Goal: Navigation & Orientation: Find specific page/section

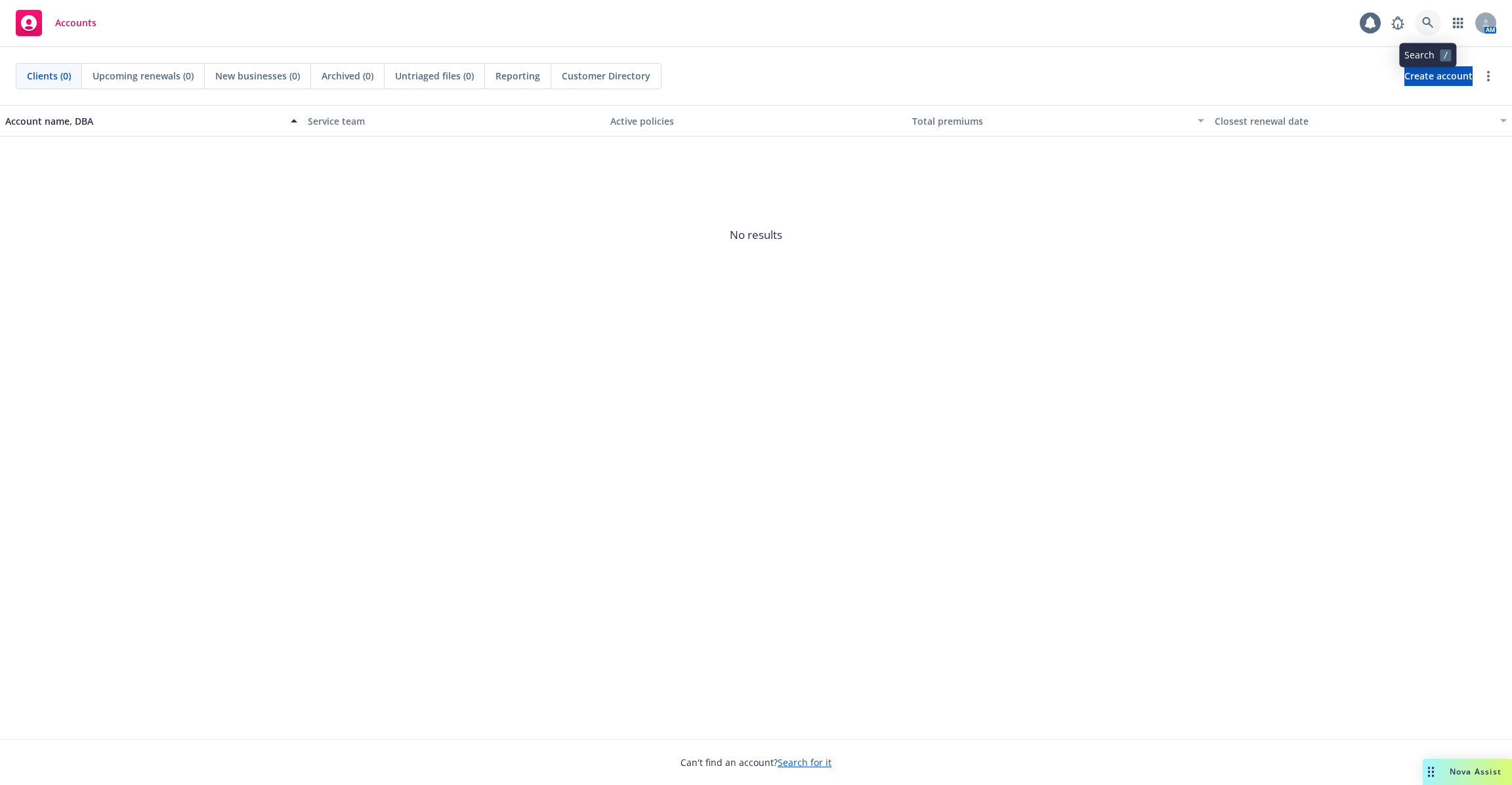
click at [1421, 27] on link at bounding box center [1428, 22] width 26 height 26
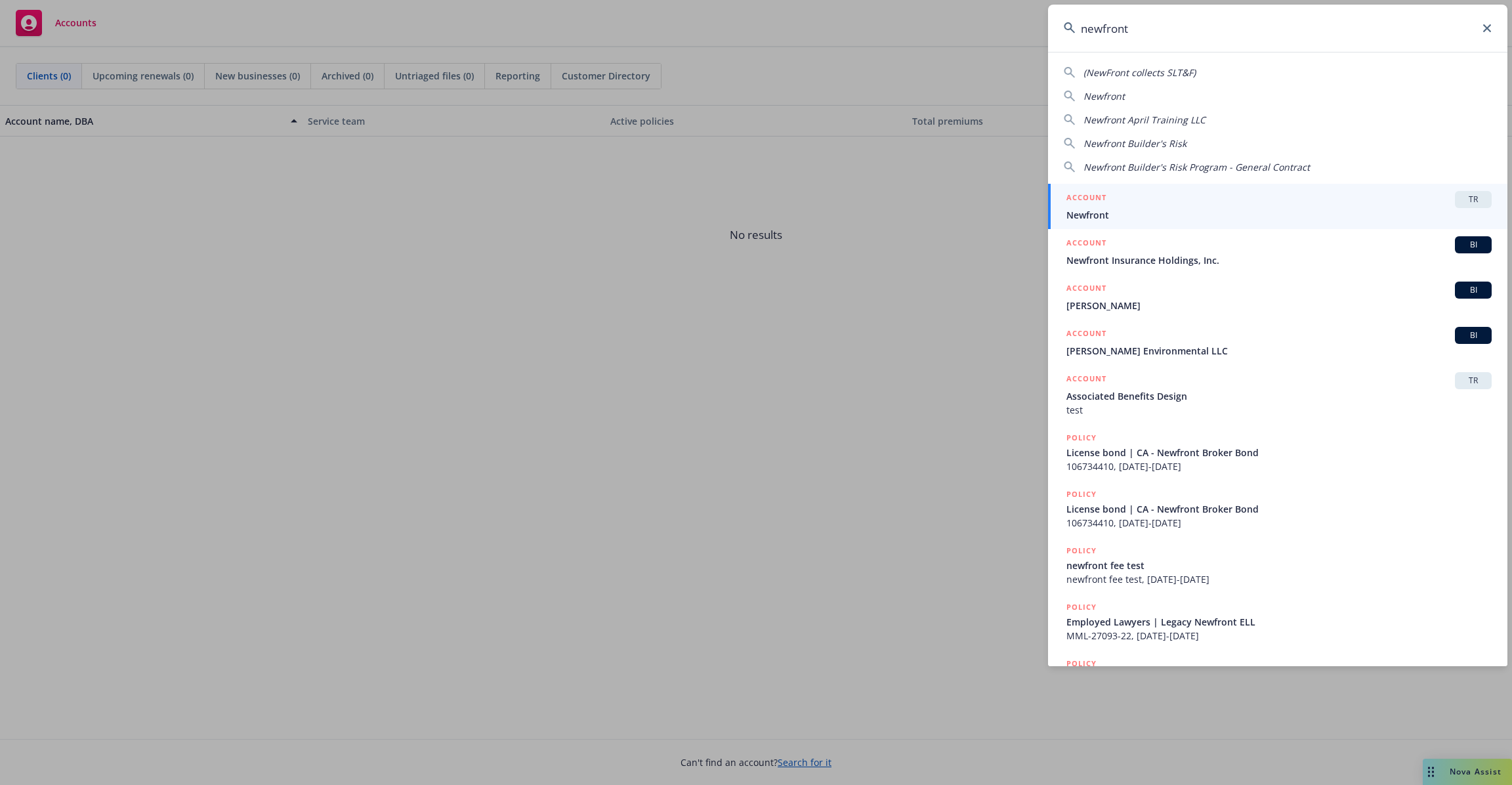
type input "newfront"
click at [1210, 216] on span "Newfront" at bounding box center [1278, 215] width 425 height 14
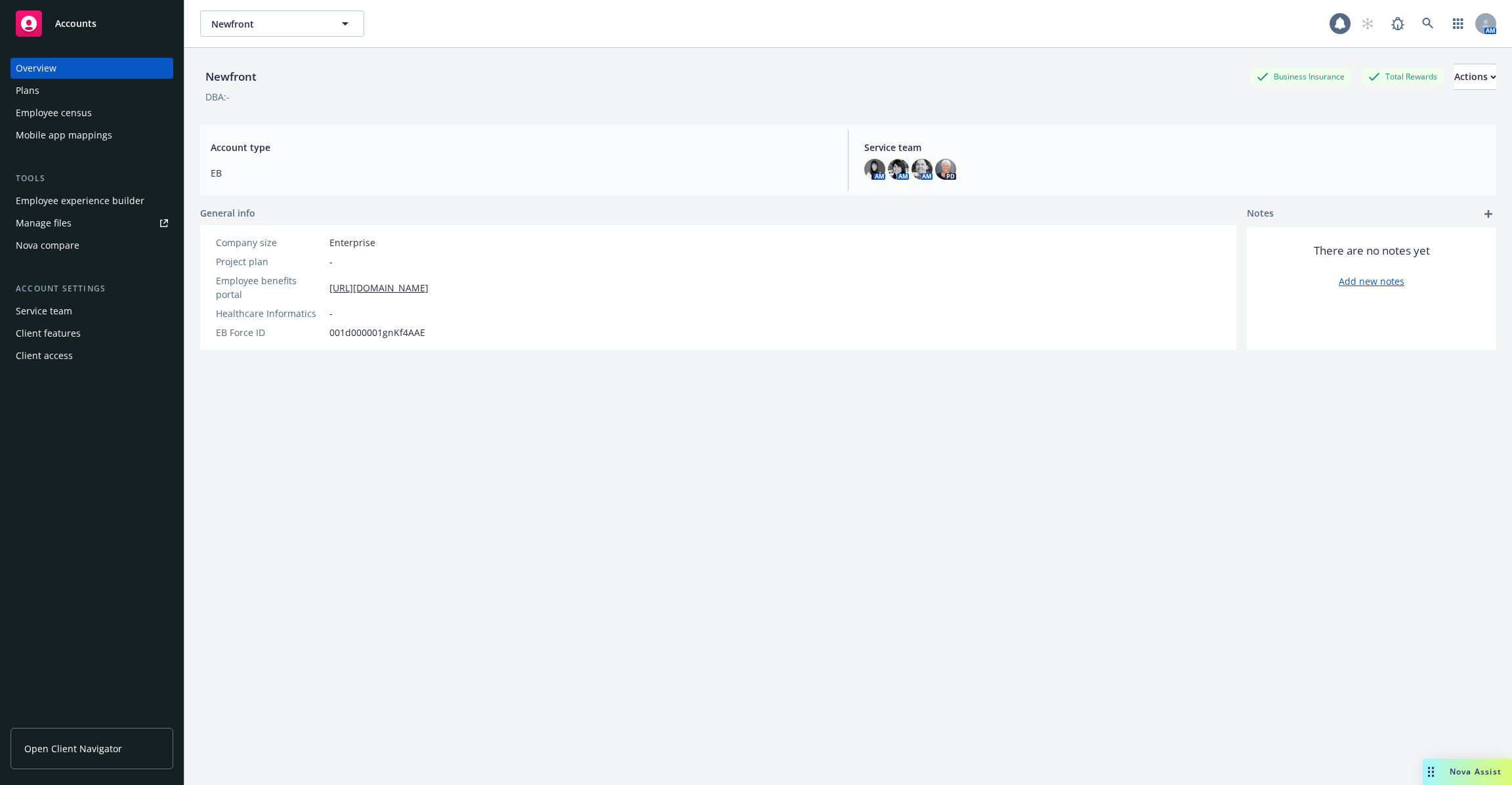
click at [92, 203] on div "Employee experience builder" at bounding box center [80, 201] width 129 height 21
click at [62, 203] on div "Employee experience builder" at bounding box center [80, 201] width 129 height 21
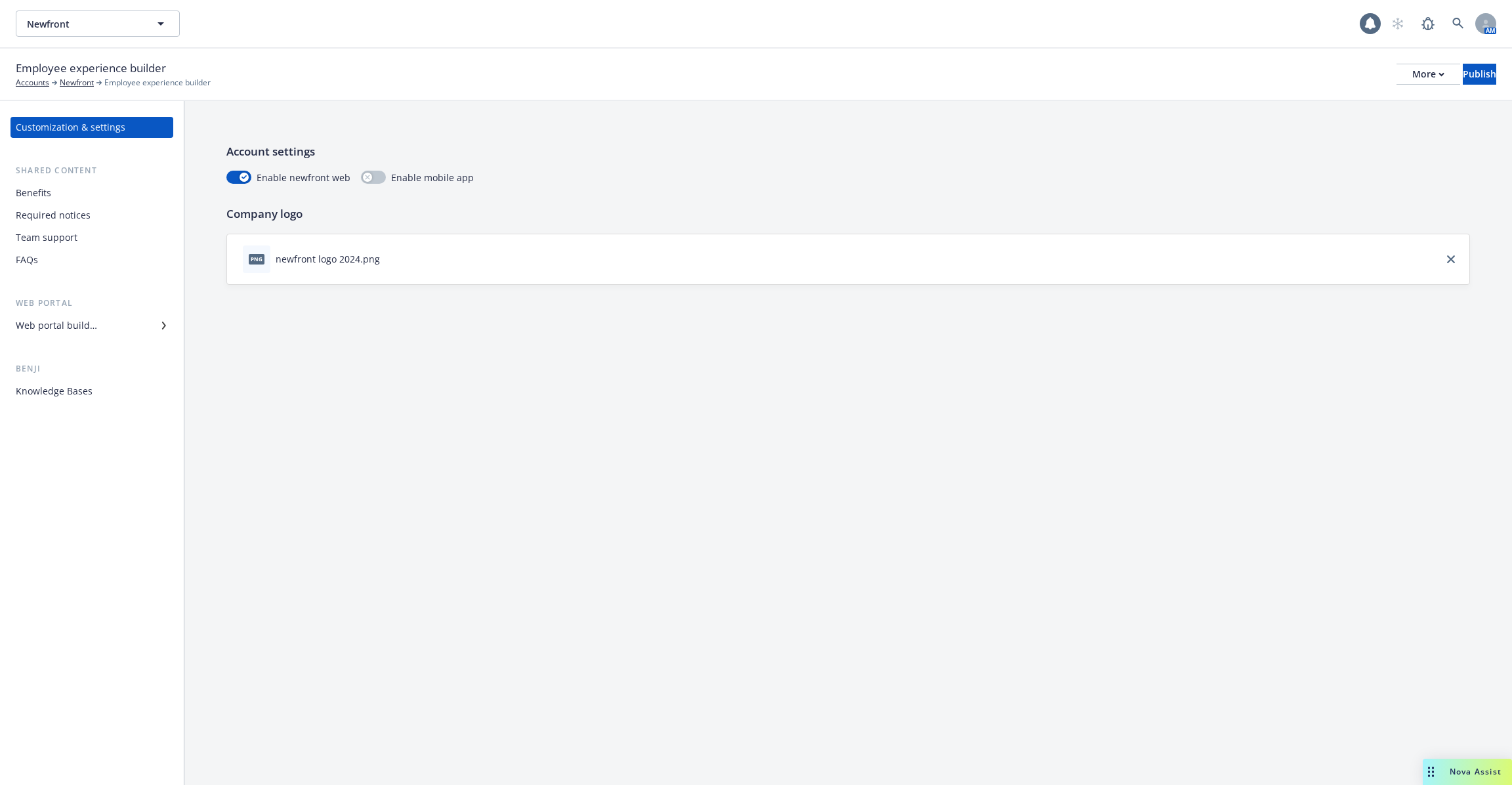
click at [99, 198] on div "Benefits" at bounding box center [92, 193] width 153 height 21
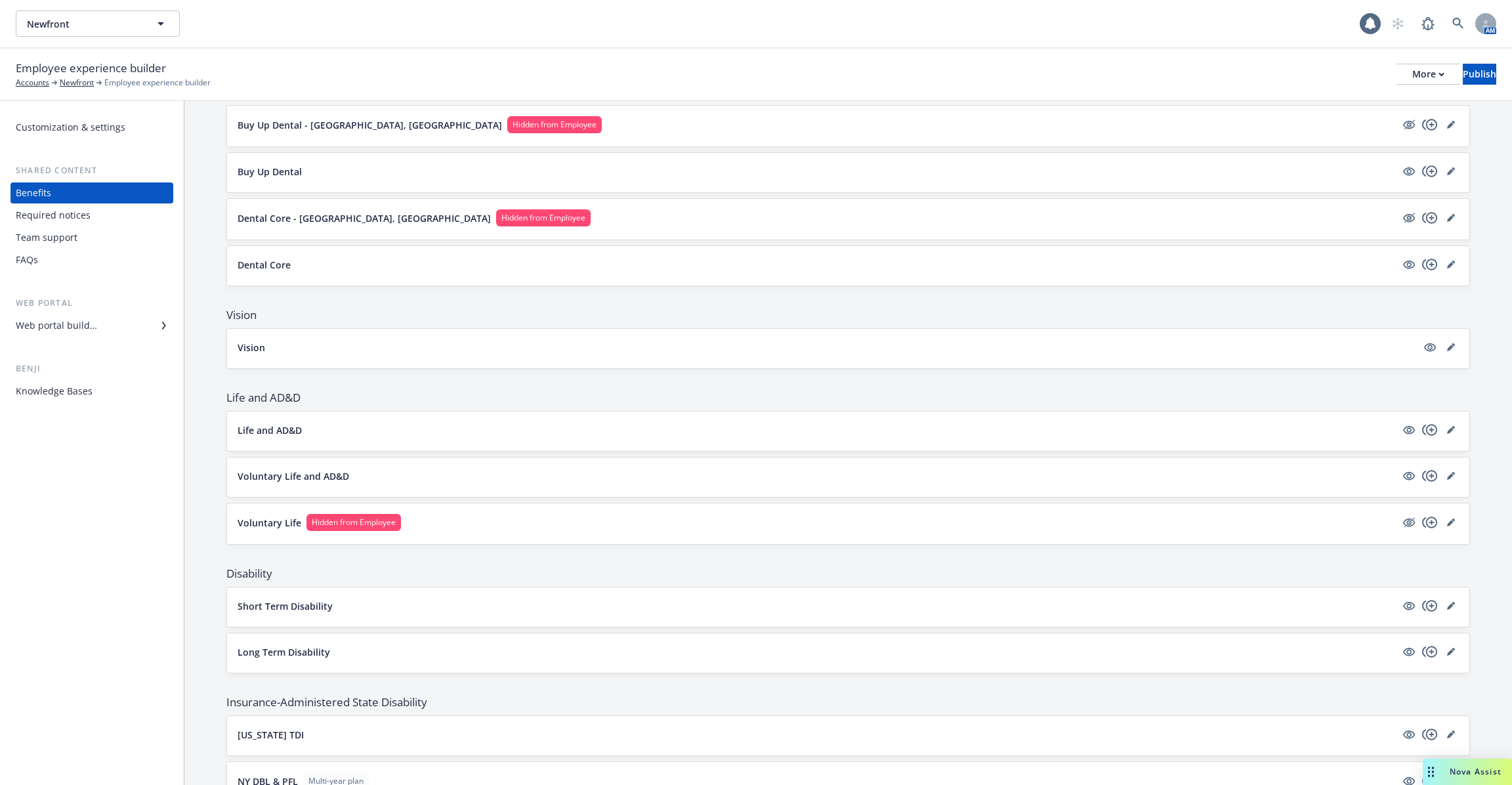
scroll to position [574, 0]
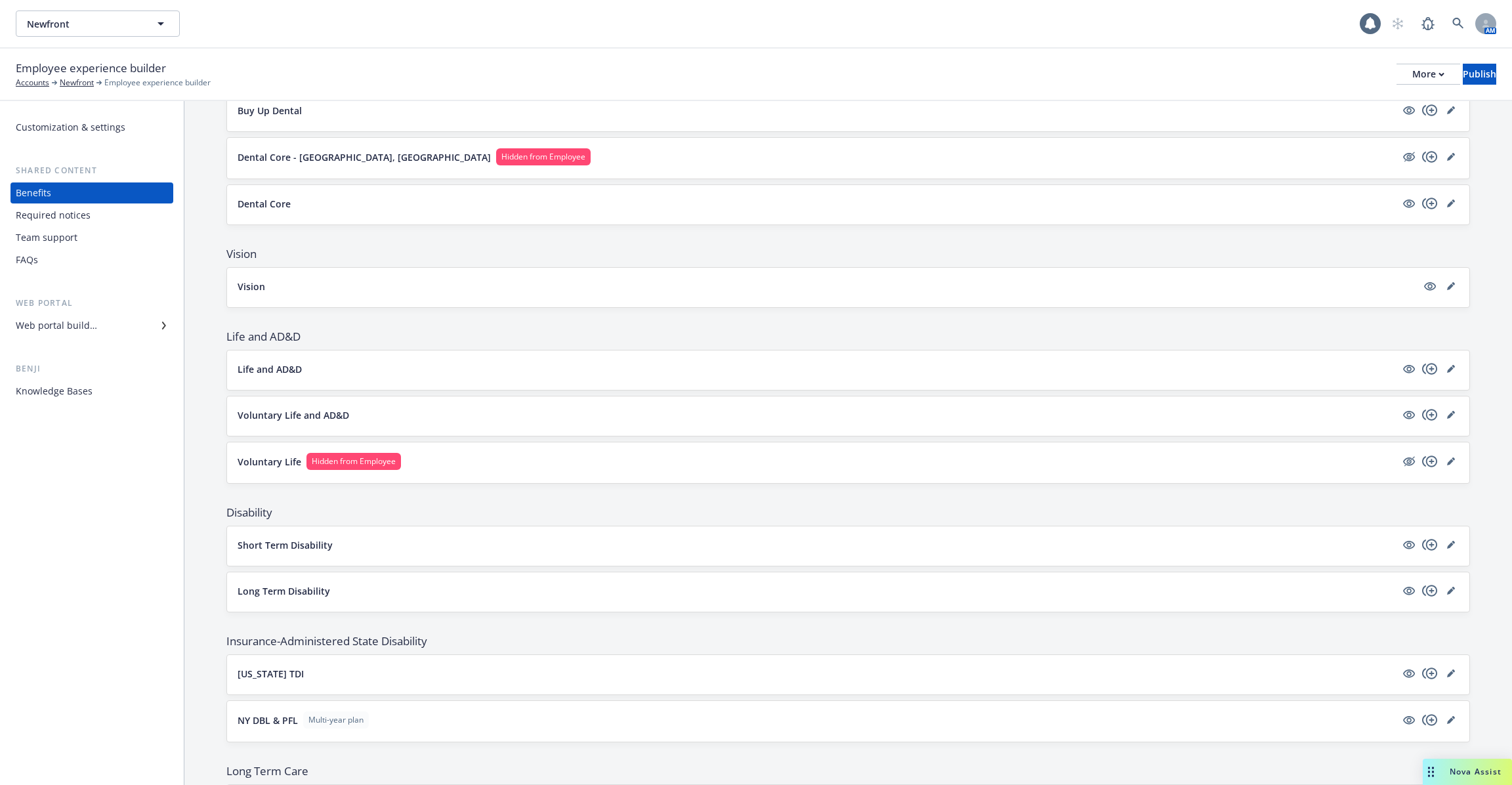
click at [651, 453] on button "Voluntary Life Hidden from Employee" at bounding box center [817, 461] width 1158 height 17
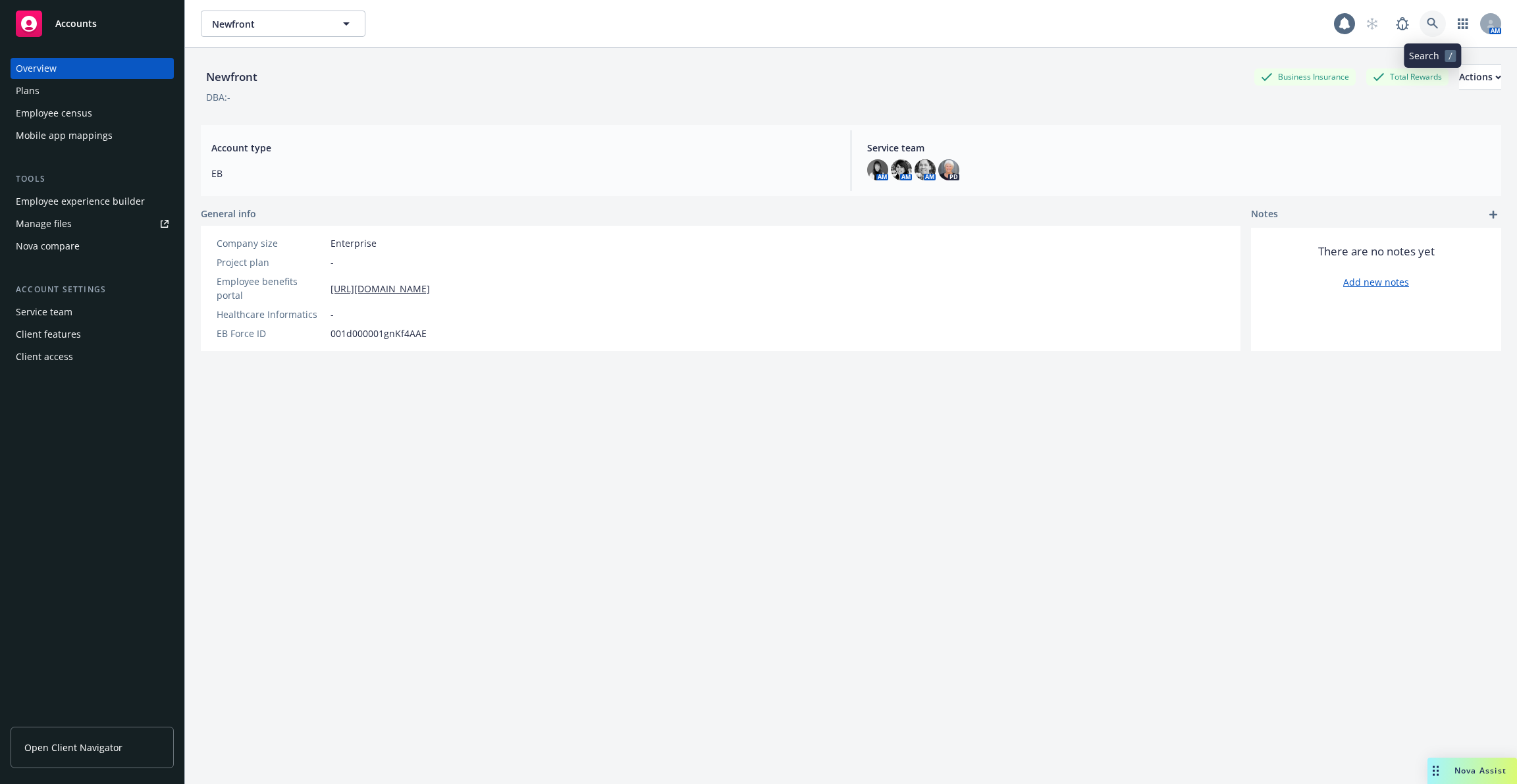
click at [1425, 24] on link at bounding box center [1433, 23] width 26 height 26
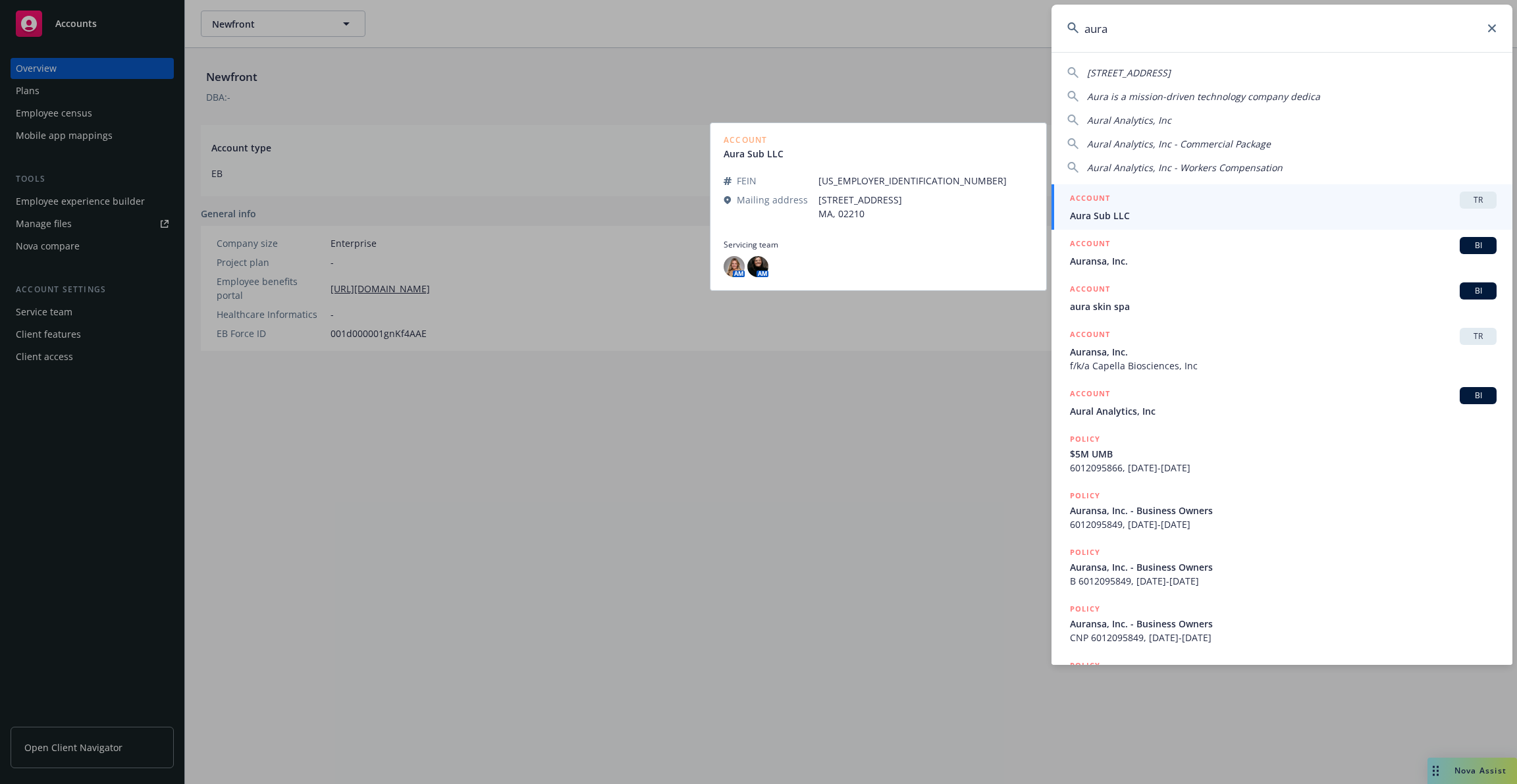
type input "aura"
click at [1330, 204] on div "ACCOUNT TR" at bounding box center [1283, 199] width 426 height 17
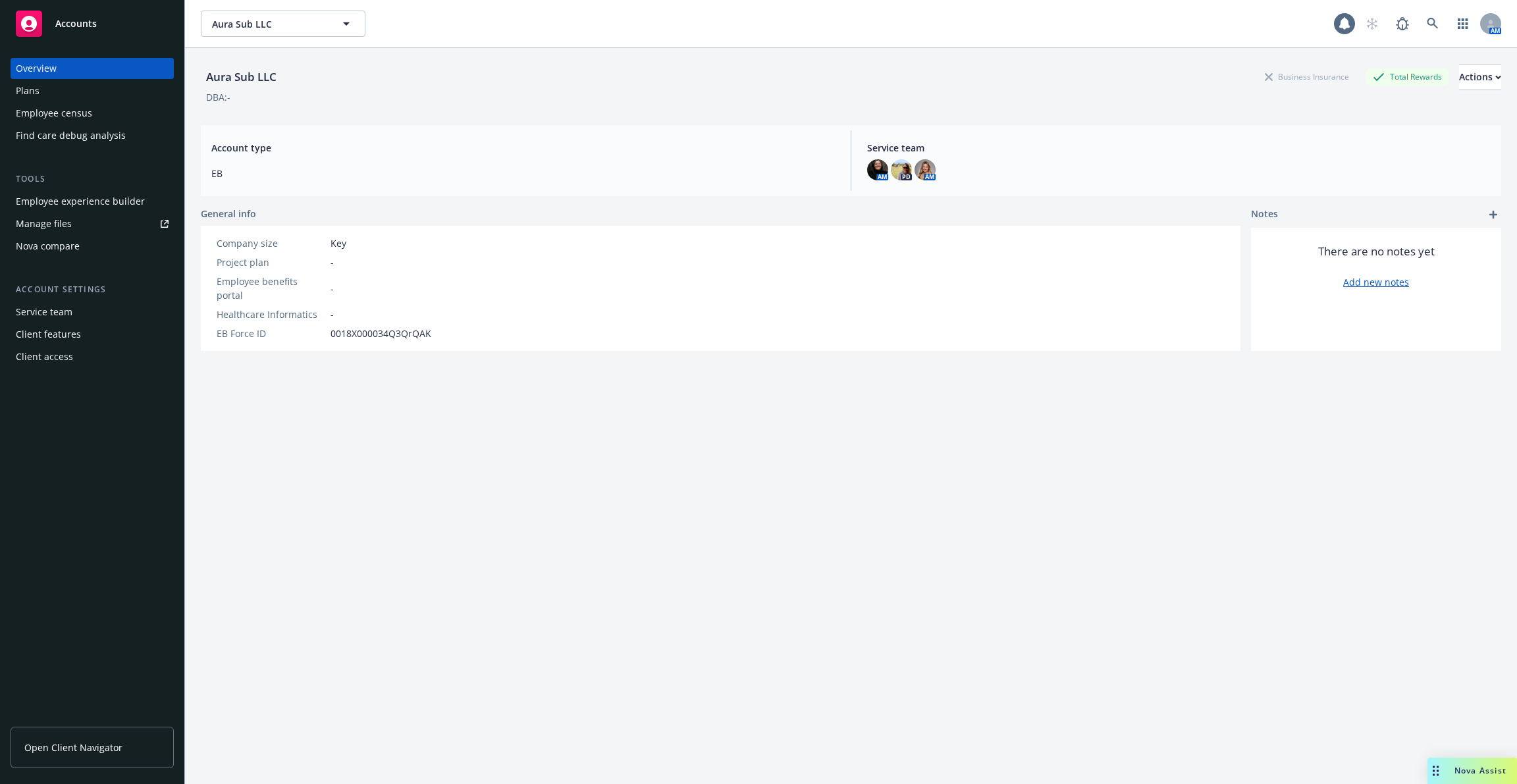
click at [33, 204] on div "Employee experience builder" at bounding box center [81, 202] width 129 height 21
click at [1424, 14] on link at bounding box center [1433, 23] width 26 height 26
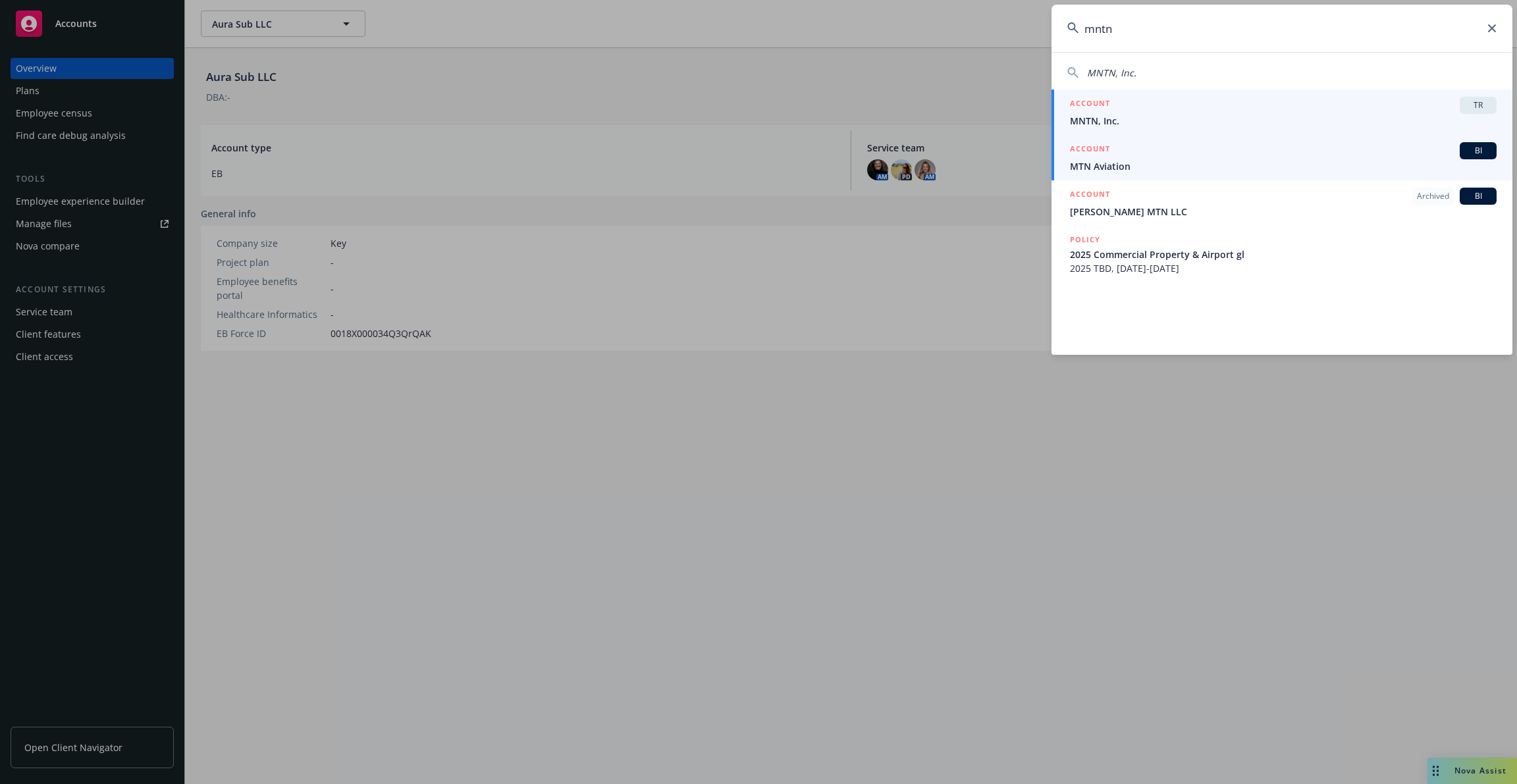
type input "mntn"
click at [1364, 99] on div "ACCOUNT TR" at bounding box center [1283, 104] width 426 height 17
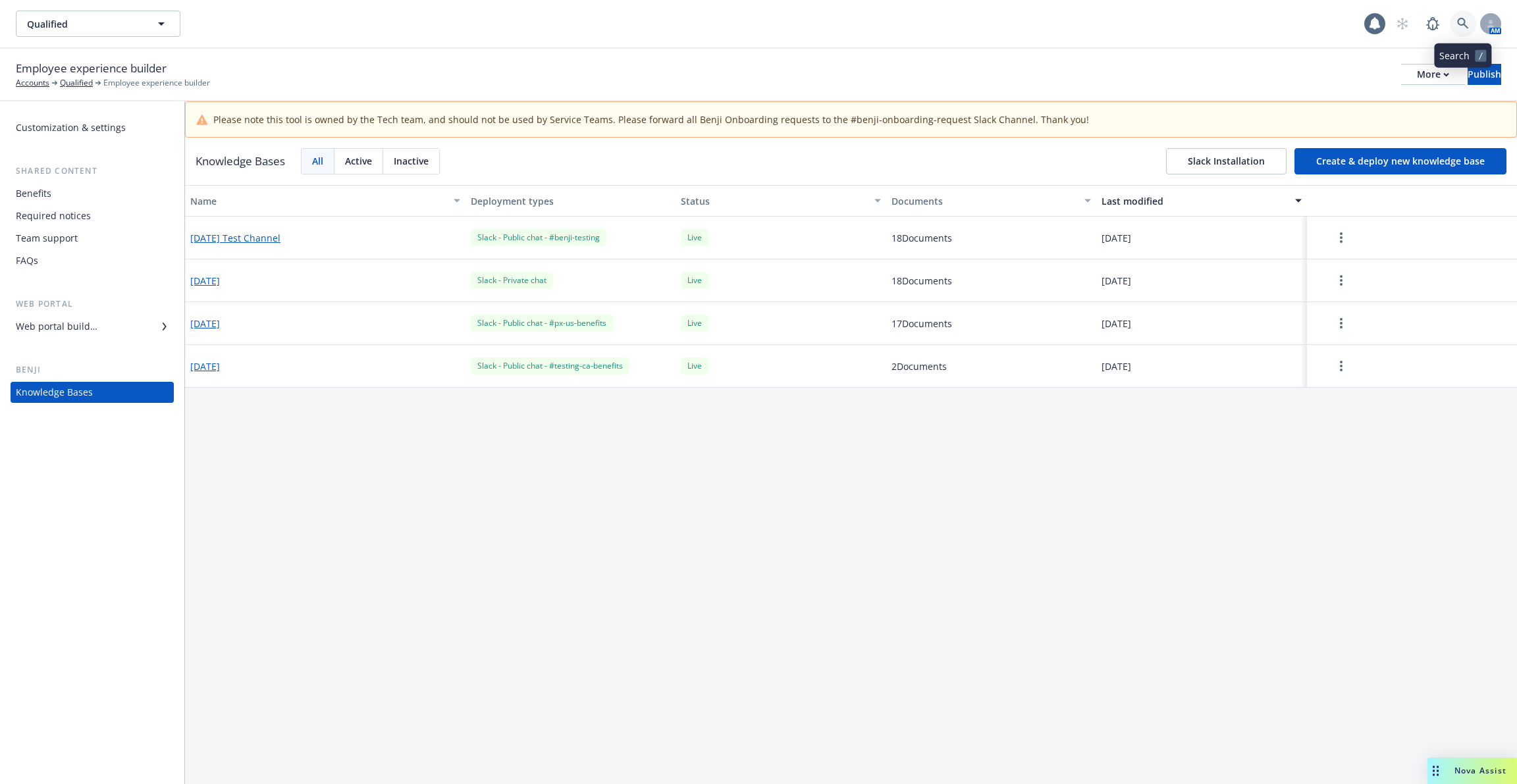
click at [1456, 16] on link at bounding box center [1463, 23] width 26 height 26
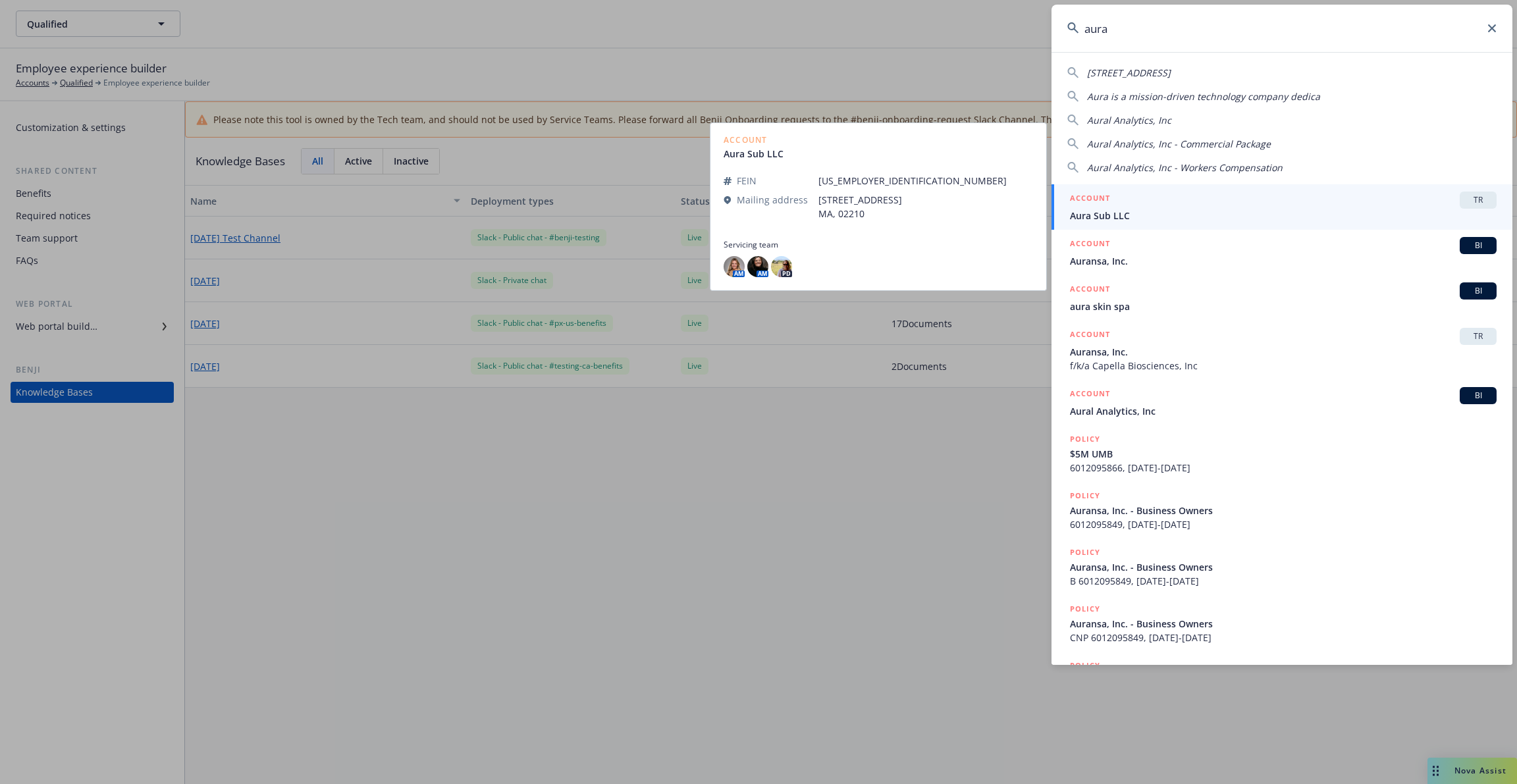
type input "aura"
click at [1213, 209] on span "Aura Sub LLC" at bounding box center [1283, 215] width 426 height 14
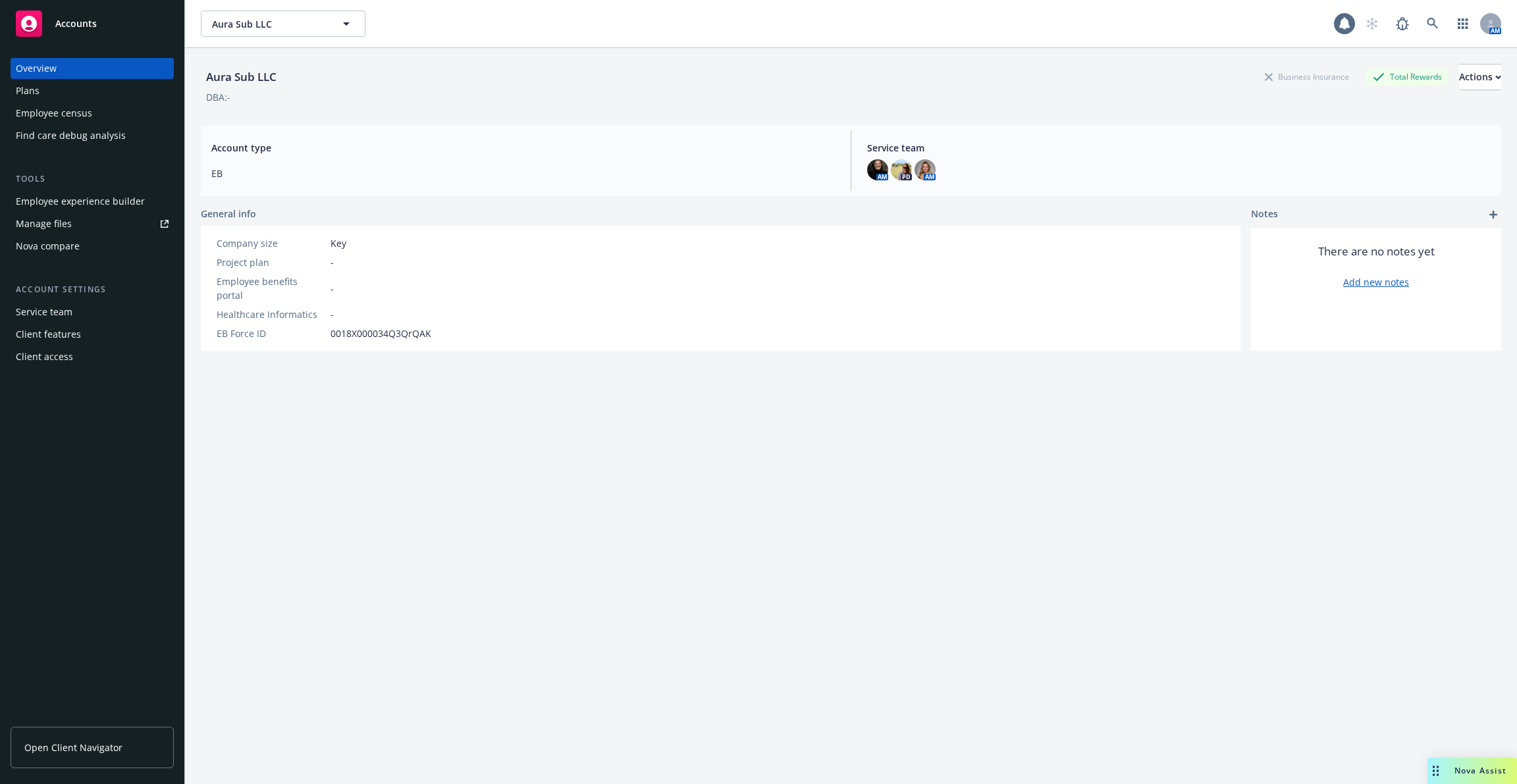
click at [78, 197] on div "Employee experience builder" at bounding box center [81, 202] width 129 height 21
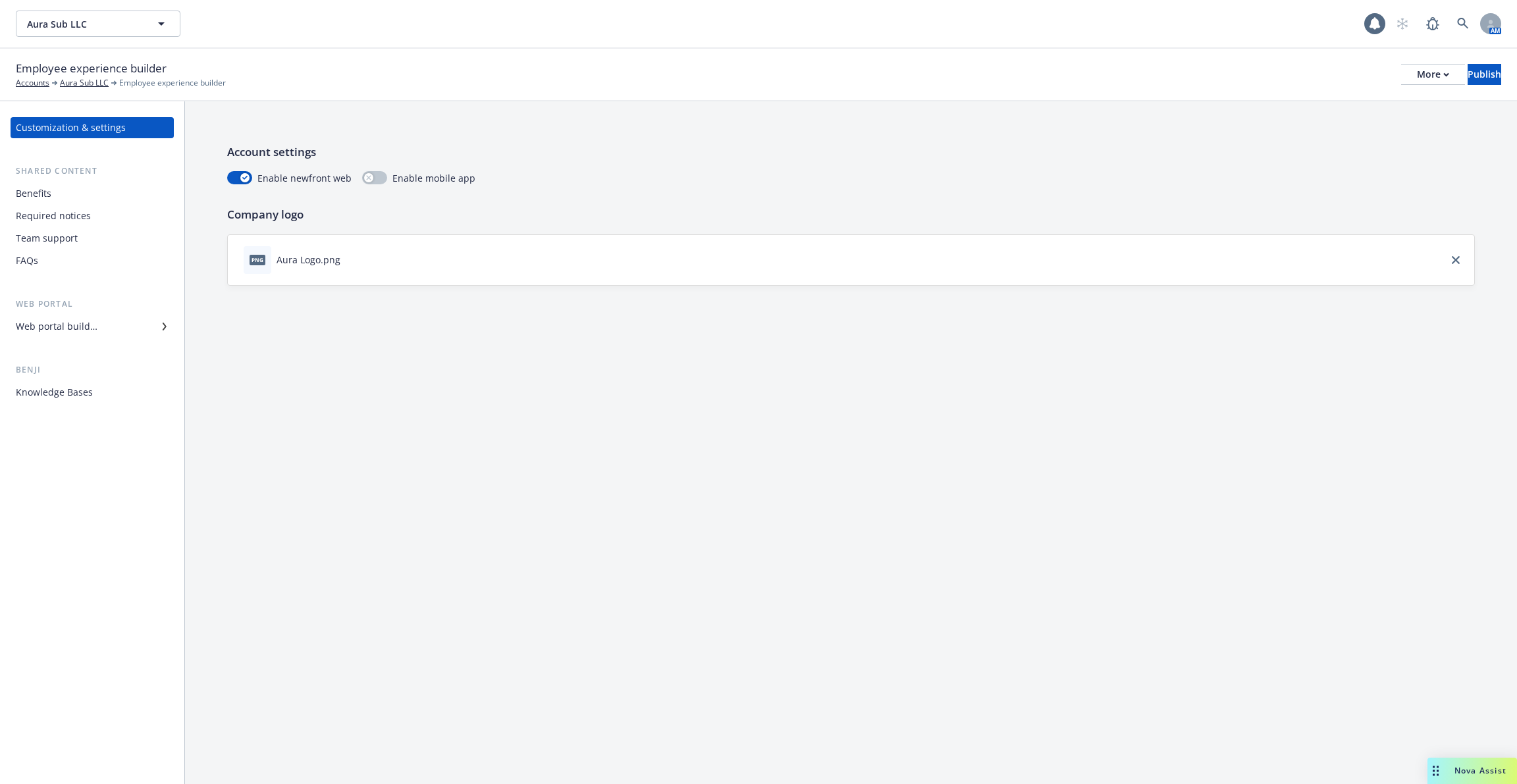
click at [1385, 89] on div "Employee experience builder Accounts Aura Sub LLC Employee experience builder M…" at bounding box center [758, 75] width 1517 height 53
click at [1417, 80] on div "More" at bounding box center [1433, 74] width 32 height 20
click at [1353, 100] on link "Copy preview link" at bounding box center [1325, 104] width 195 height 26
click at [1417, 77] on div "More" at bounding box center [1433, 74] width 32 height 20
click at [789, 202] on div "Account settings Enable newfront web Enable mobile app Company logo png Aura Lo…" at bounding box center [851, 214] width 1332 height 226
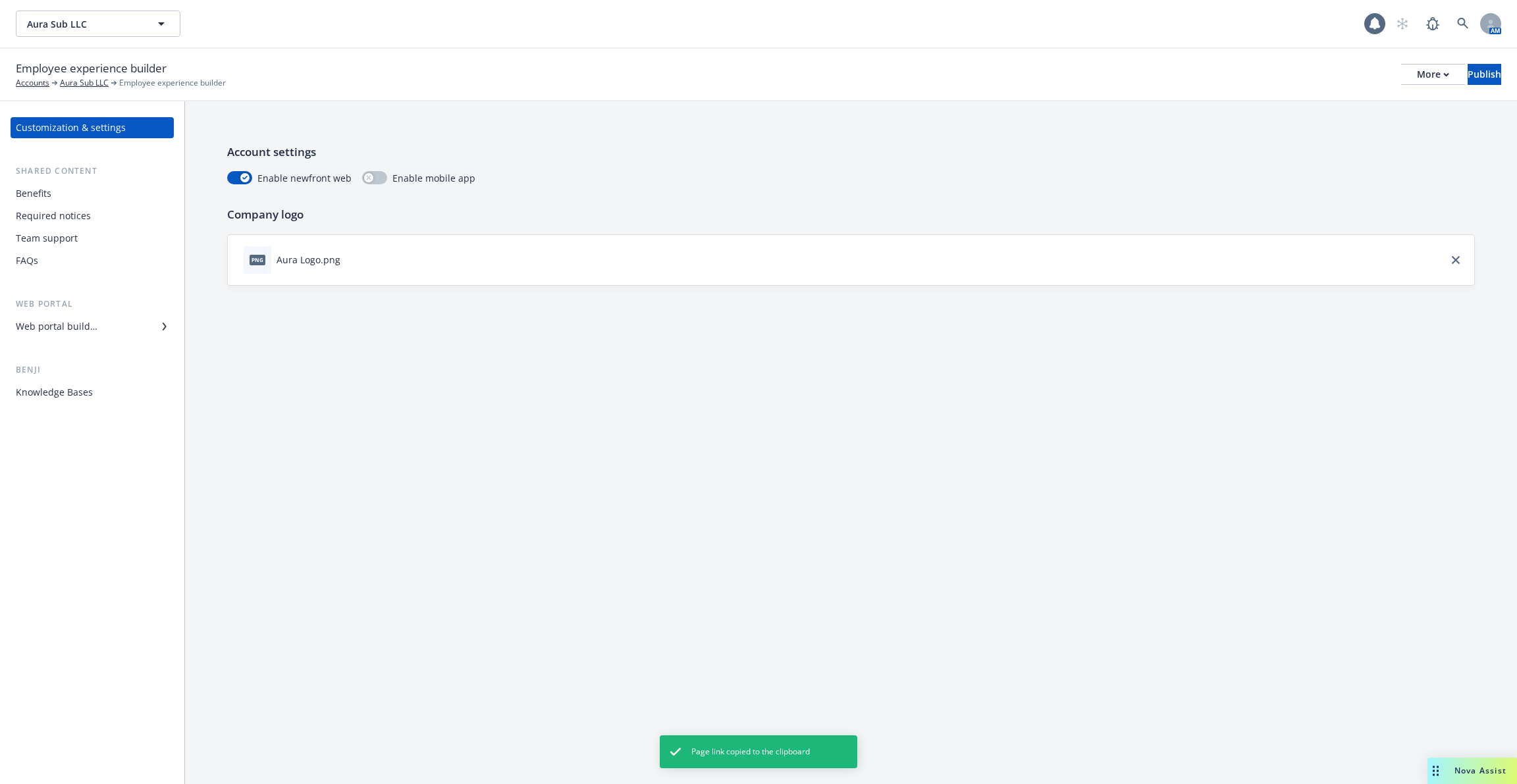
click at [81, 180] on div "Shared content Benefits Required notices Team support FAQs" at bounding box center [92, 218] width 163 height 107
click at [80, 192] on div "Benefits" at bounding box center [92, 194] width 153 height 21
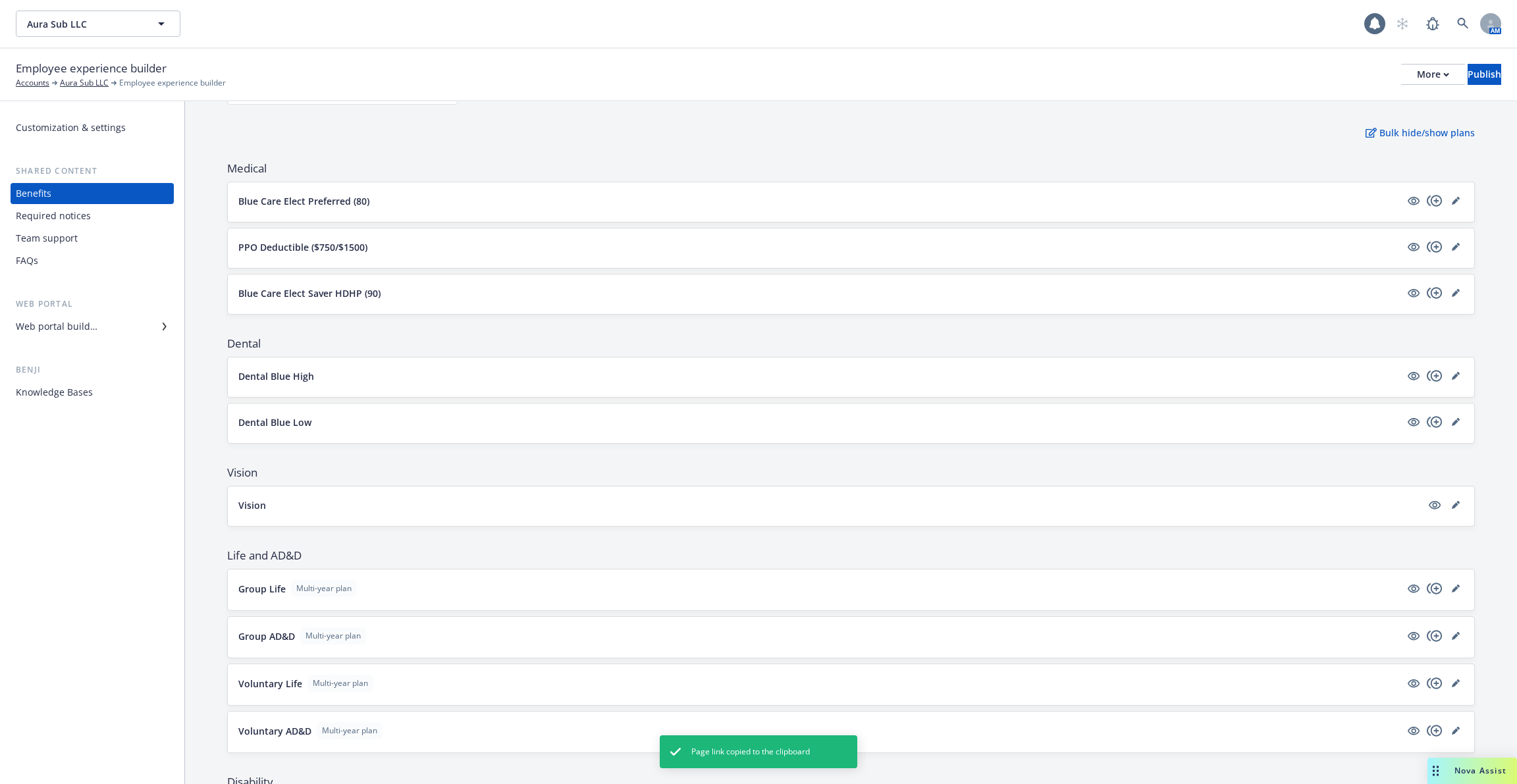
scroll to position [85, 0]
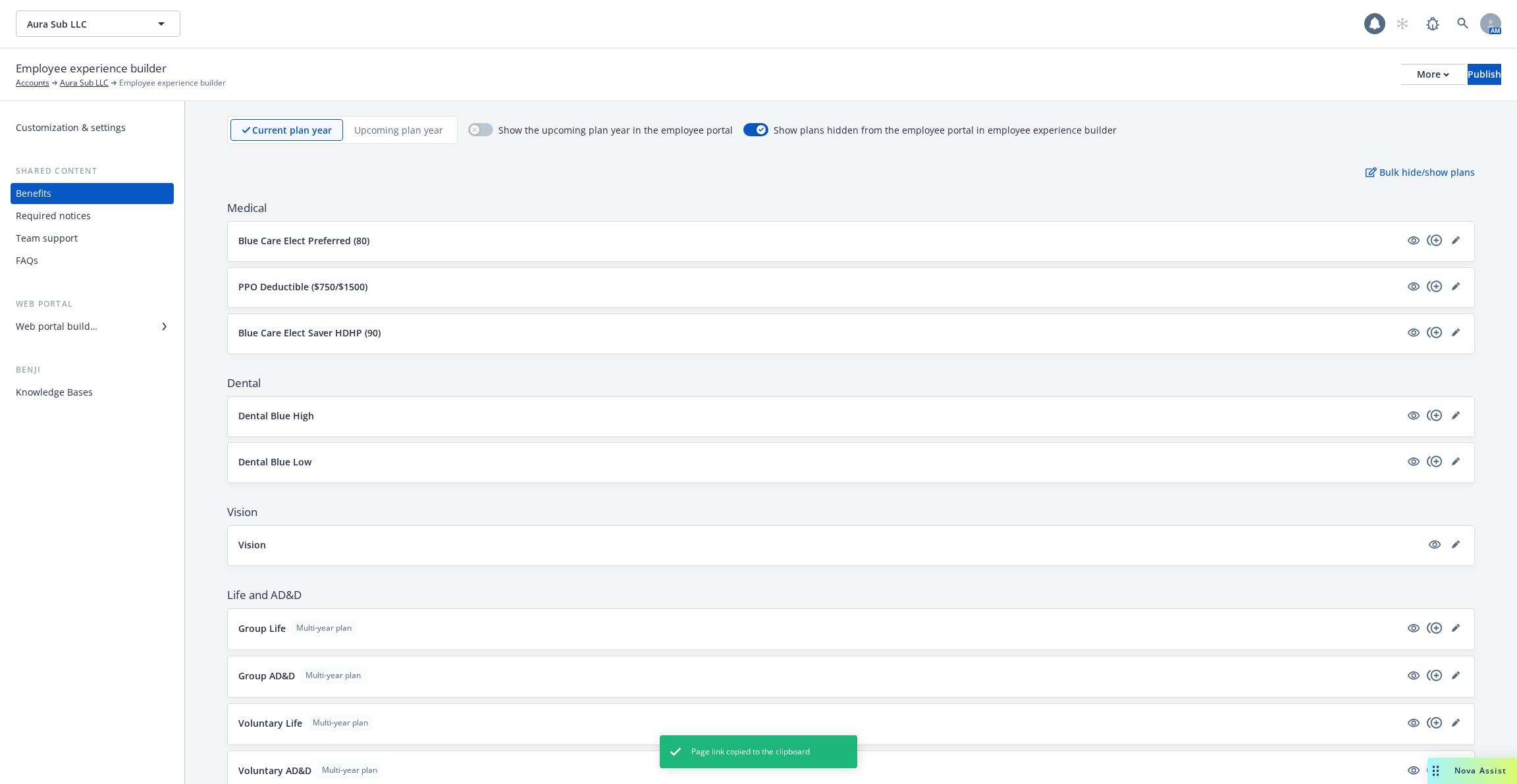
click at [381, 138] on div "Upcoming plan year" at bounding box center [399, 130] width 112 height 22
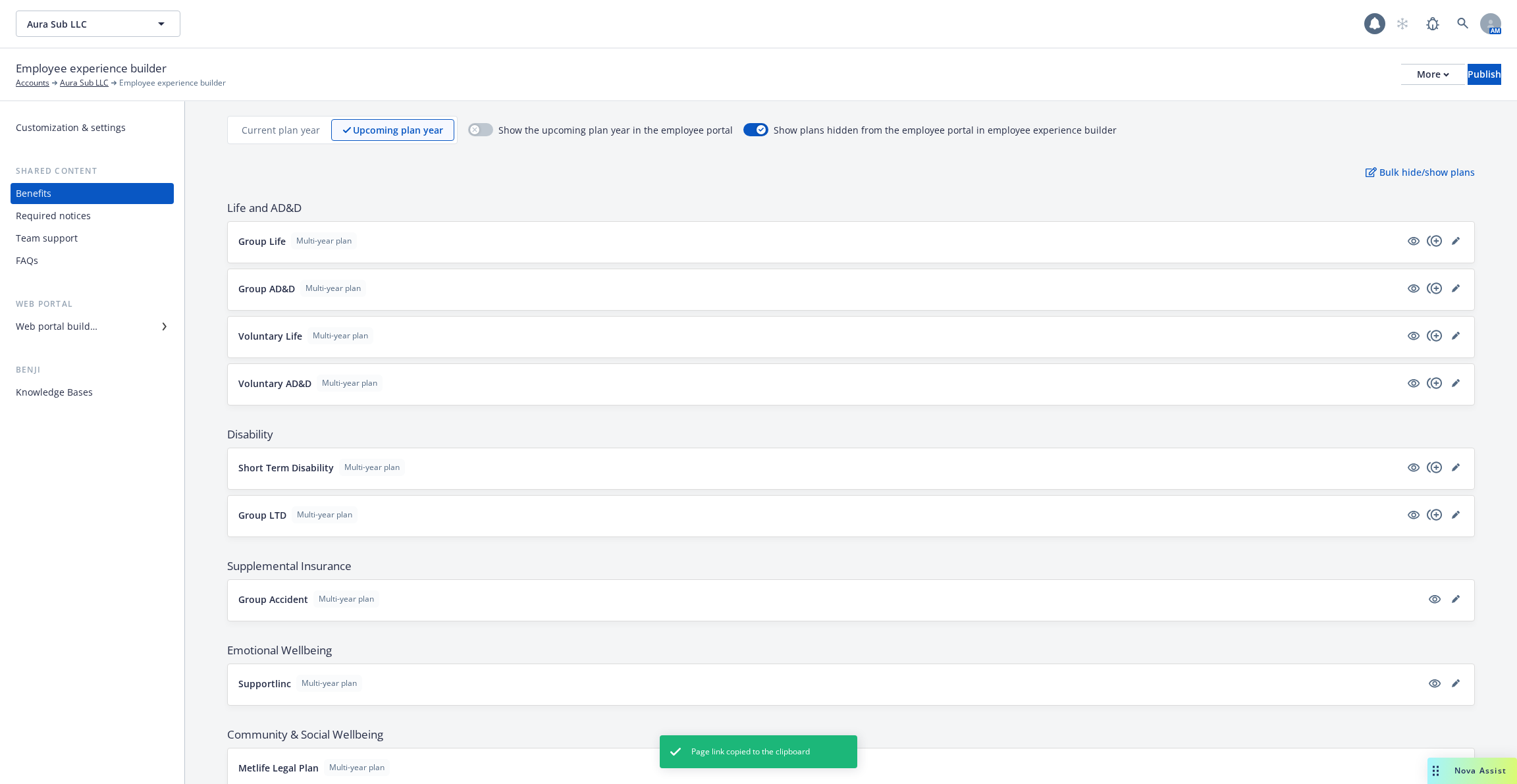
scroll to position [212, 0]
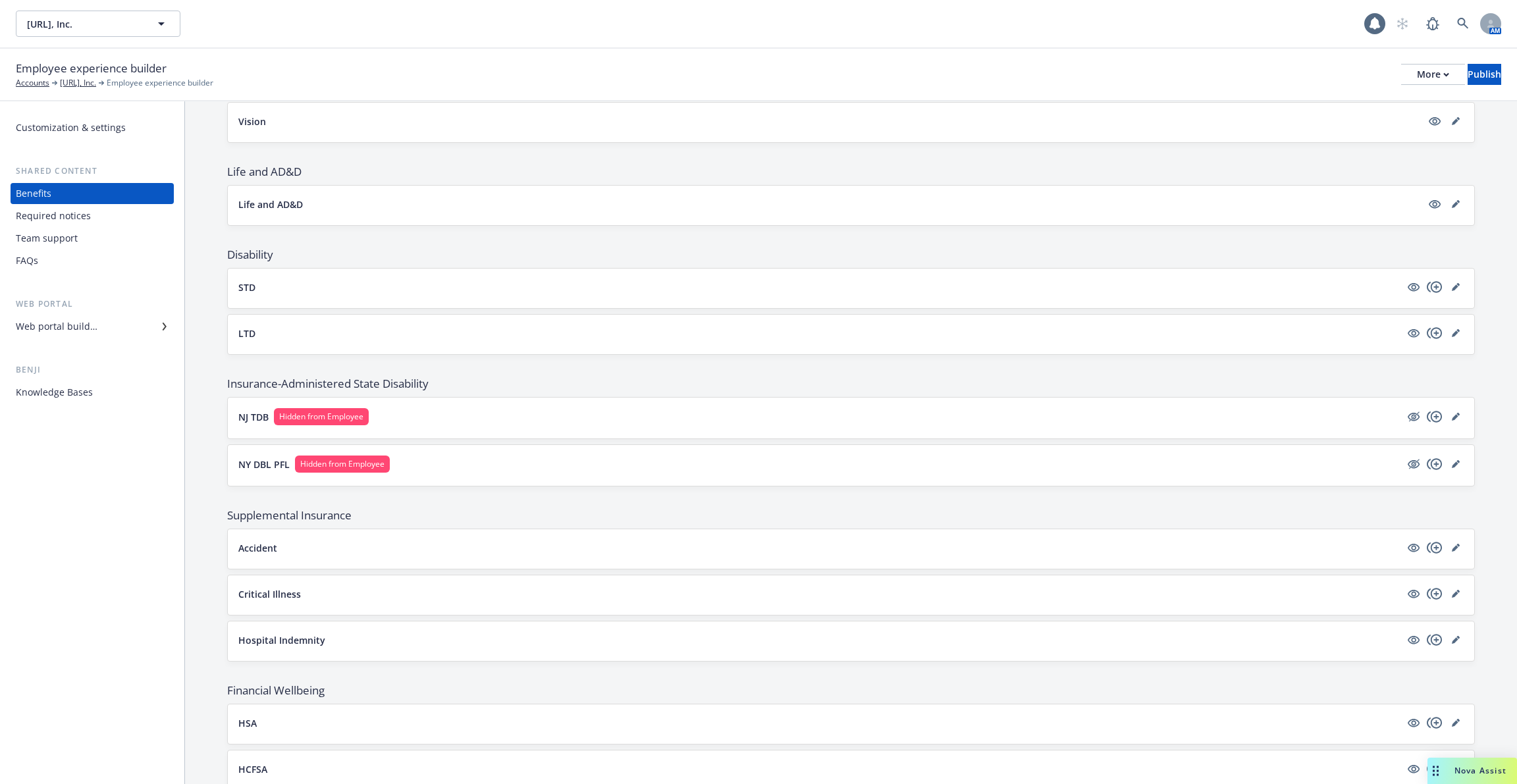
scroll to position [909, 0]
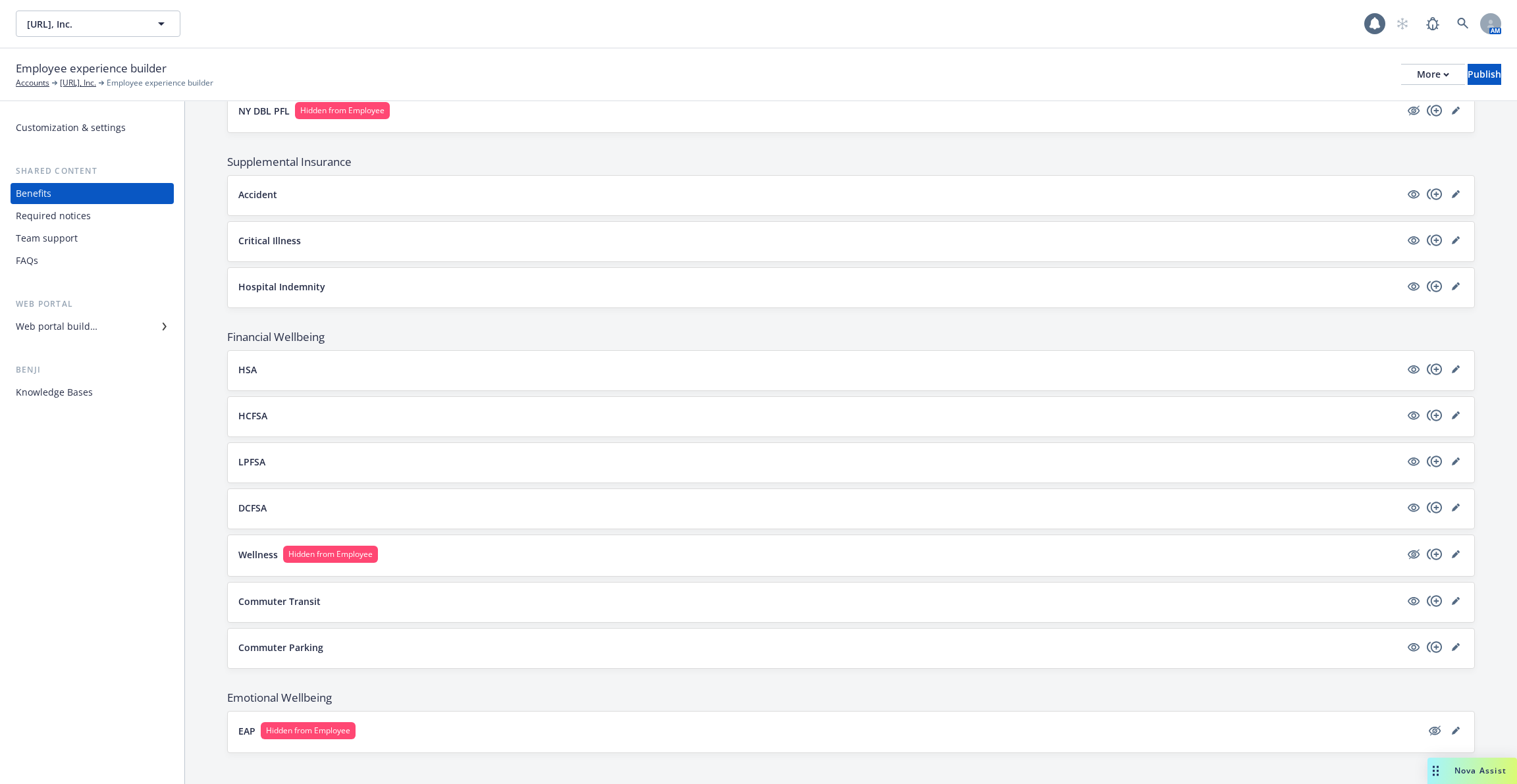
click at [108, 221] on div "Required notices" at bounding box center [92, 216] width 153 height 21
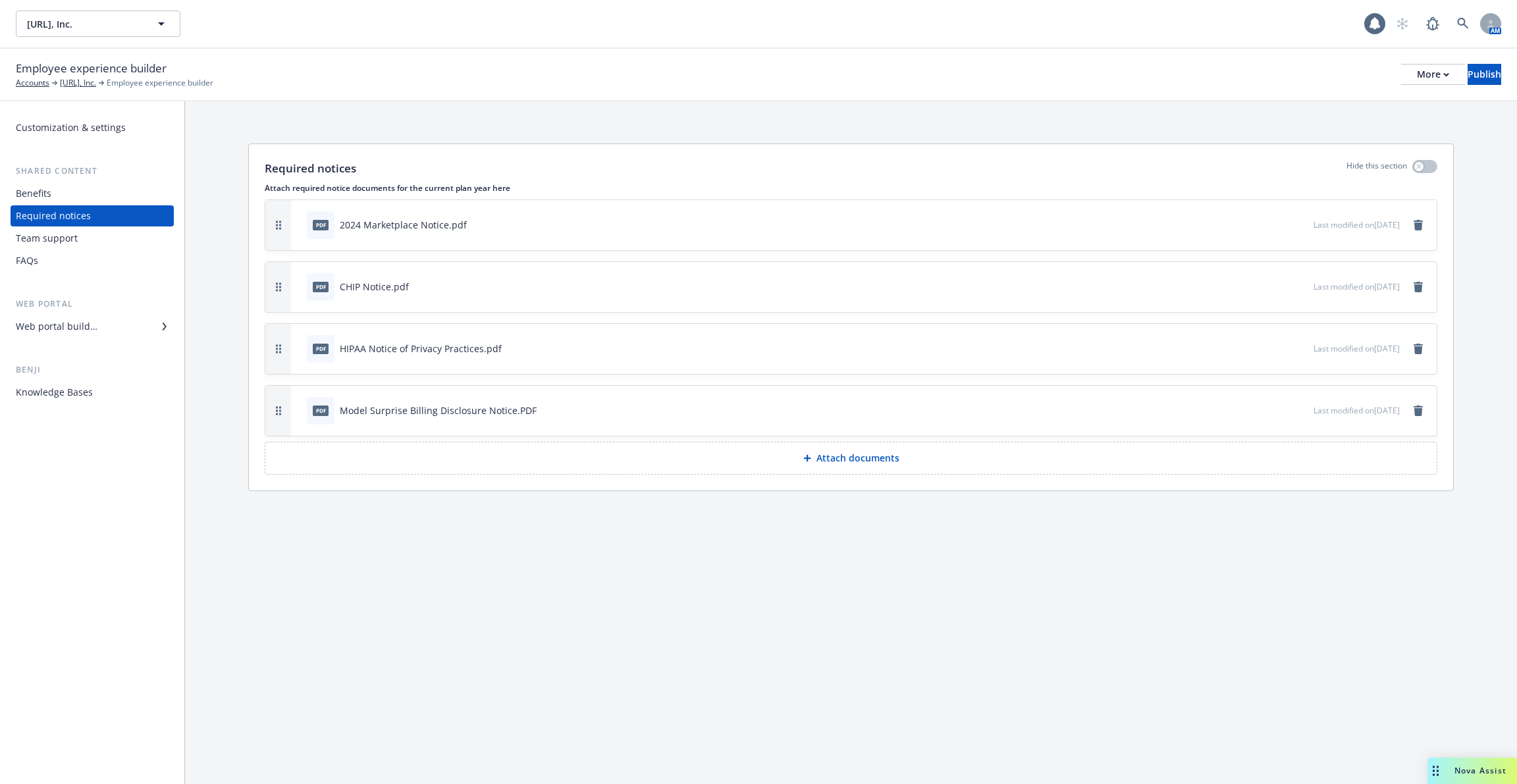
click at [85, 260] on div "FAQs" at bounding box center [92, 261] width 153 height 21
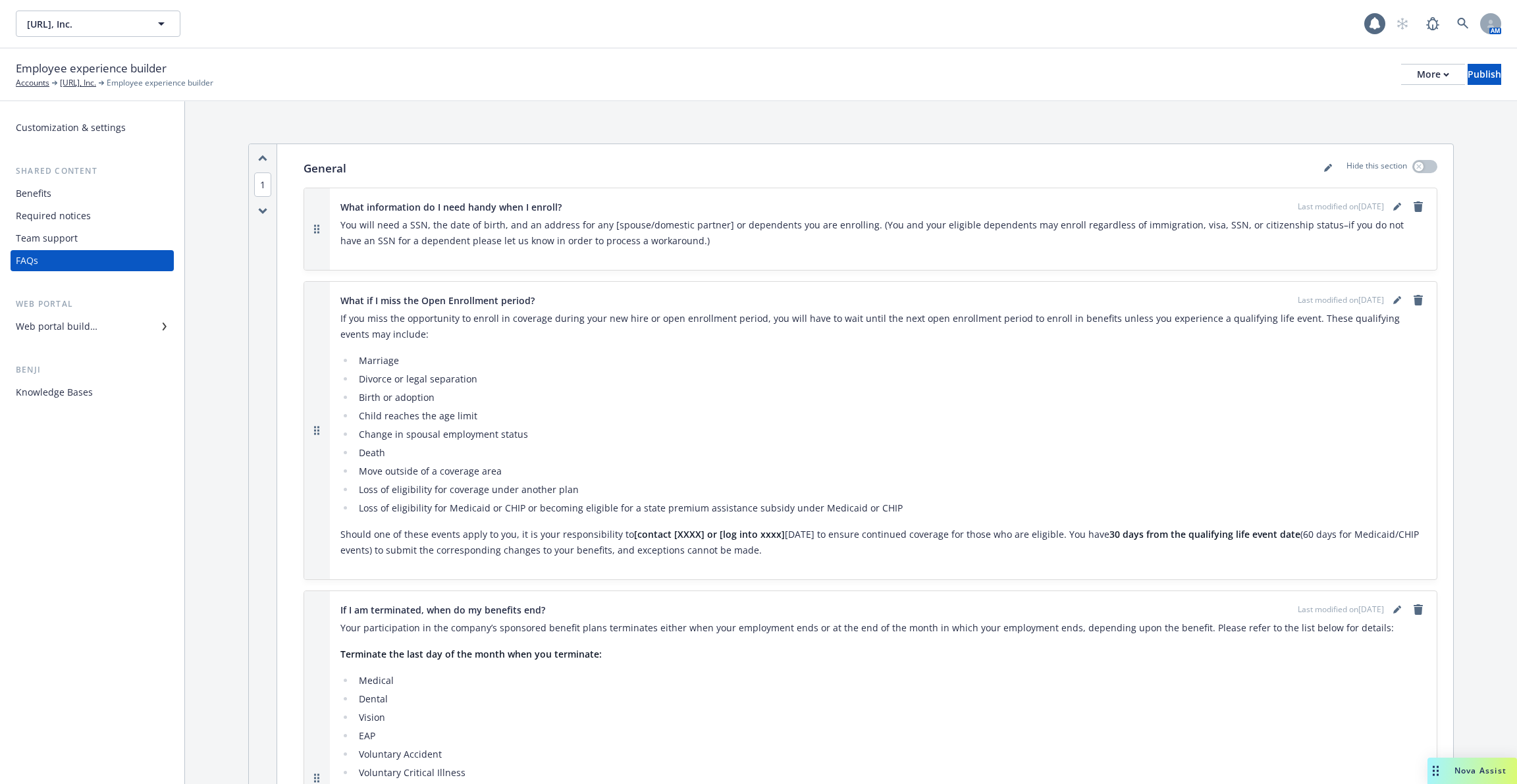
click at [101, 250] on div "FAQs" at bounding box center [92, 261] width 153 height 21
click at [88, 241] on div "Team support" at bounding box center [92, 238] width 153 height 21
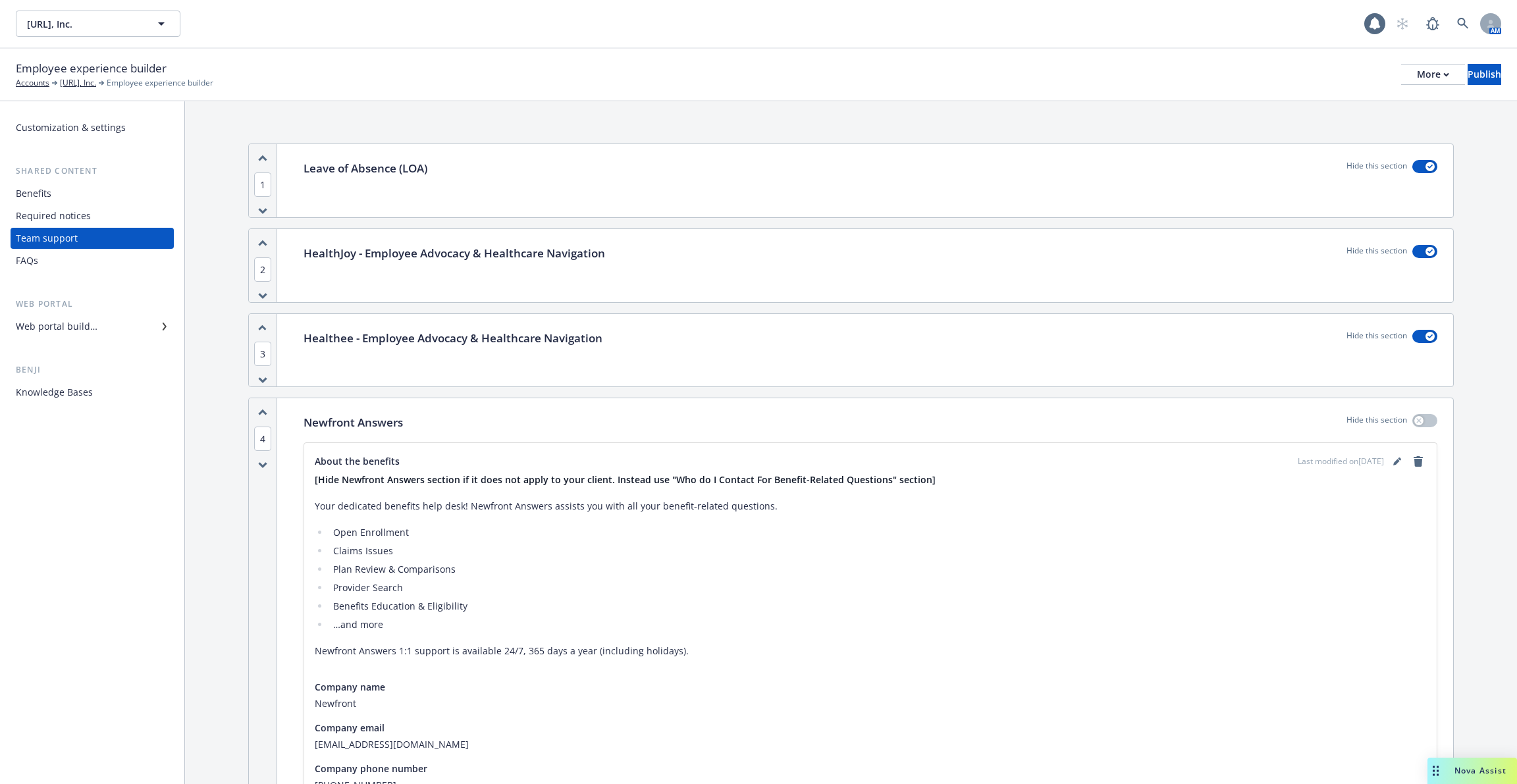
click at [91, 198] on div "Benefits" at bounding box center [92, 194] width 153 height 21
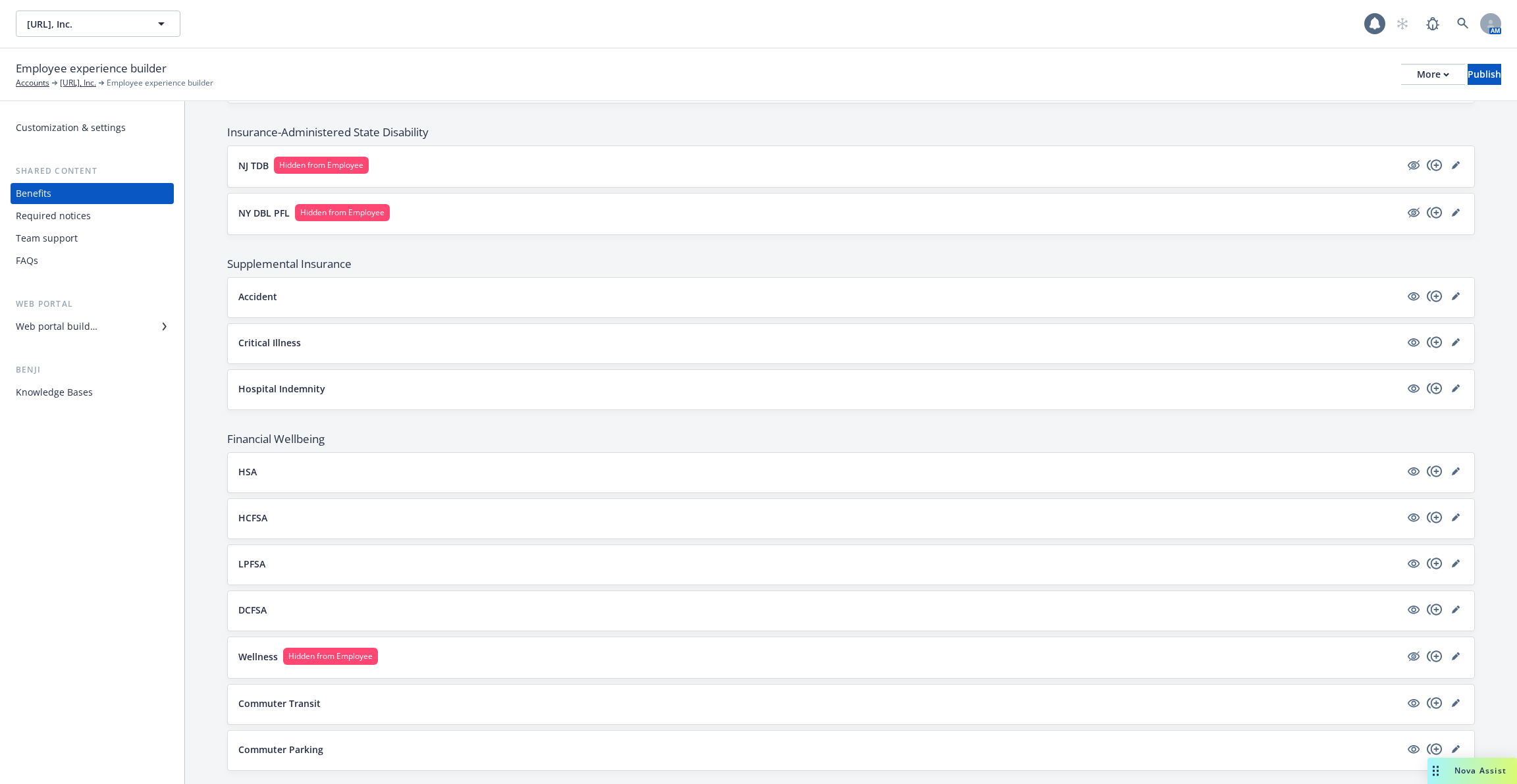
scroll to position [909, 0]
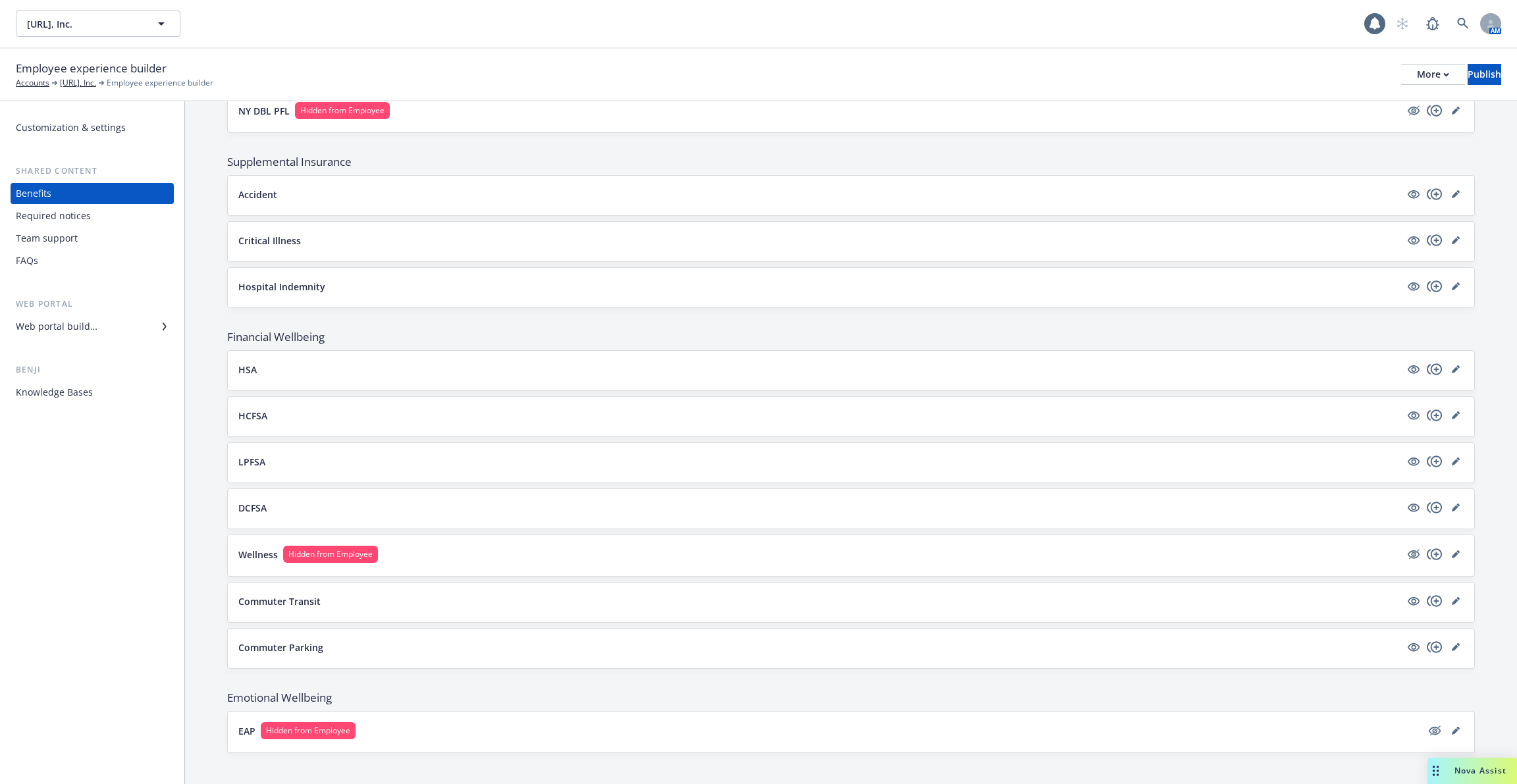
click at [71, 397] on div "Knowledge Bases" at bounding box center [54, 392] width 77 height 21
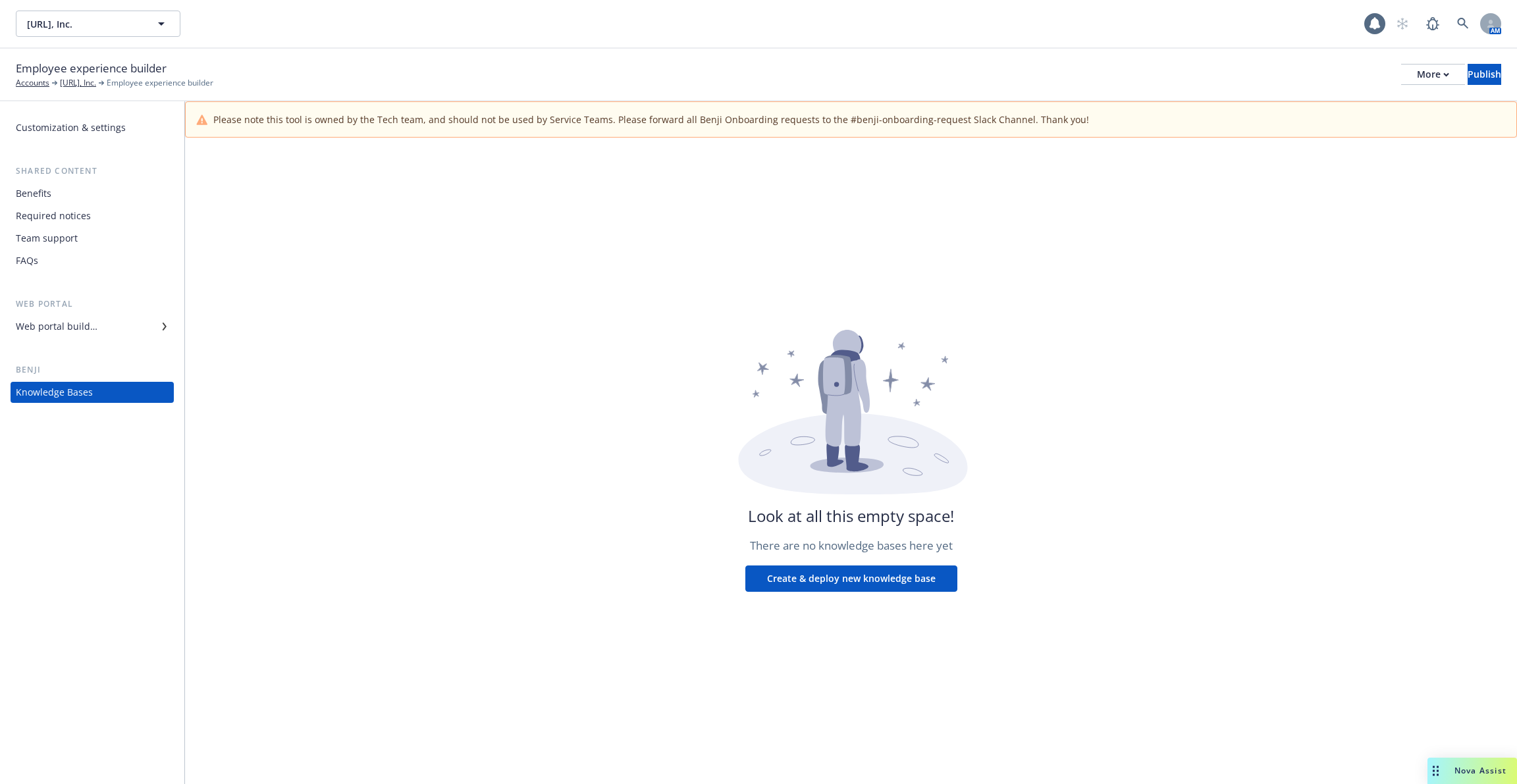
click at [92, 335] on div "Web portal builder" at bounding box center [57, 326] width 81 height 21
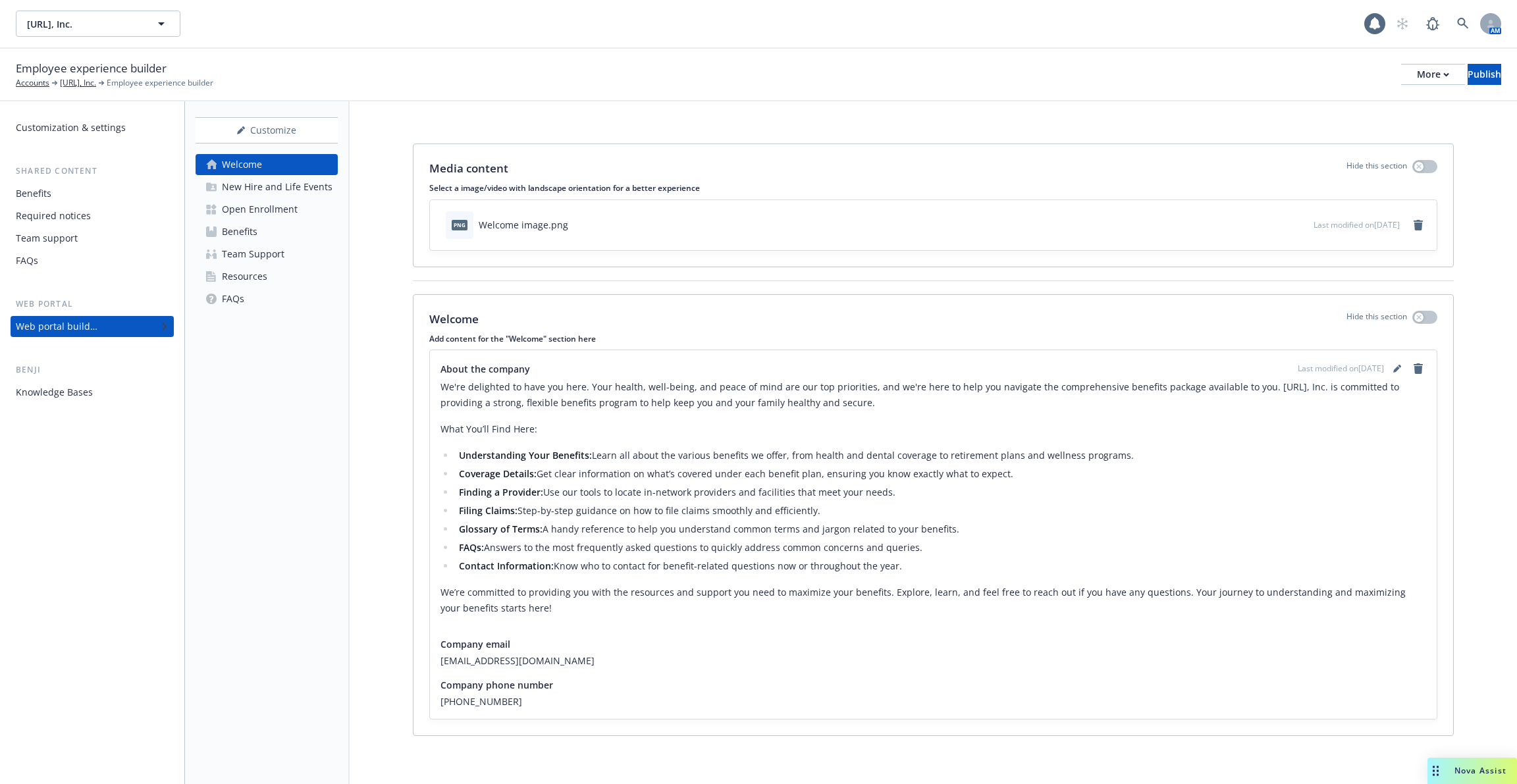
click at [77, 252] on div "FAQs" at bounding box center [92, 261] width 153 height 21
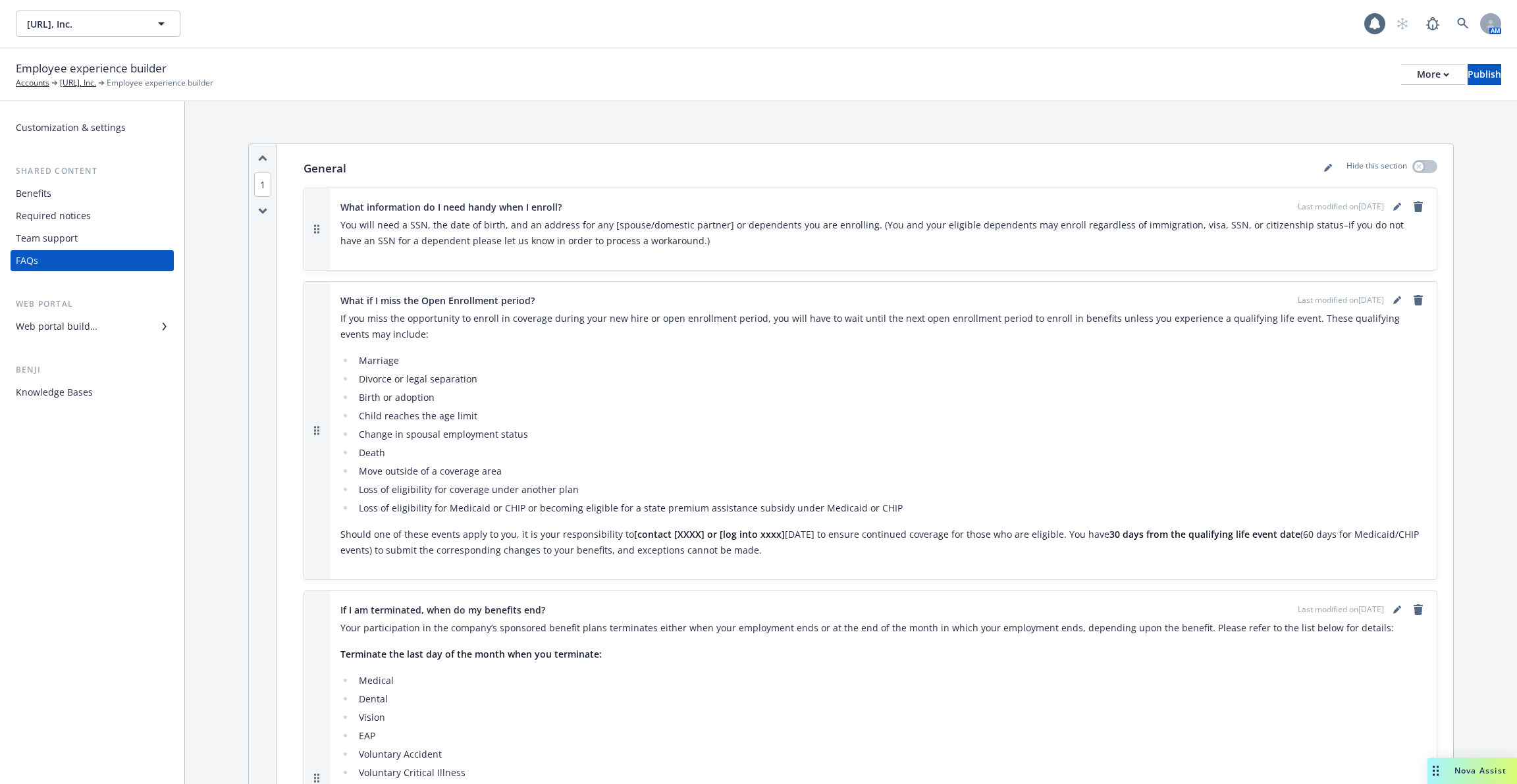
click at [75, 248] on div "Team support" at bounding box center [47, 238] width 62 height 21
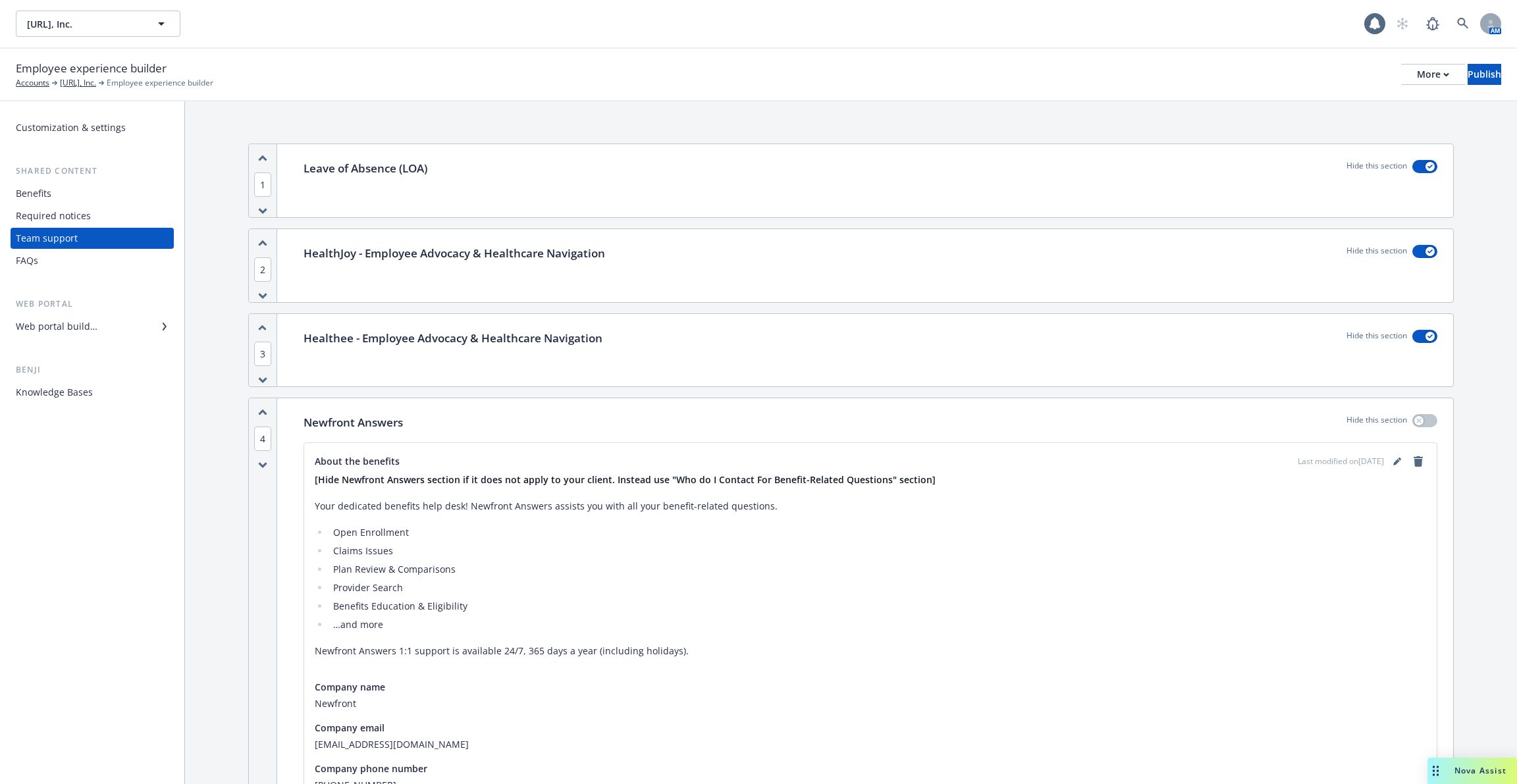
click at [77, 229] on div "Team support" at bounding box center [92, 238] width 153 height 21
click at [85, 215] on div "Required notices" at bounding box center [53, 216] width 75 height 21
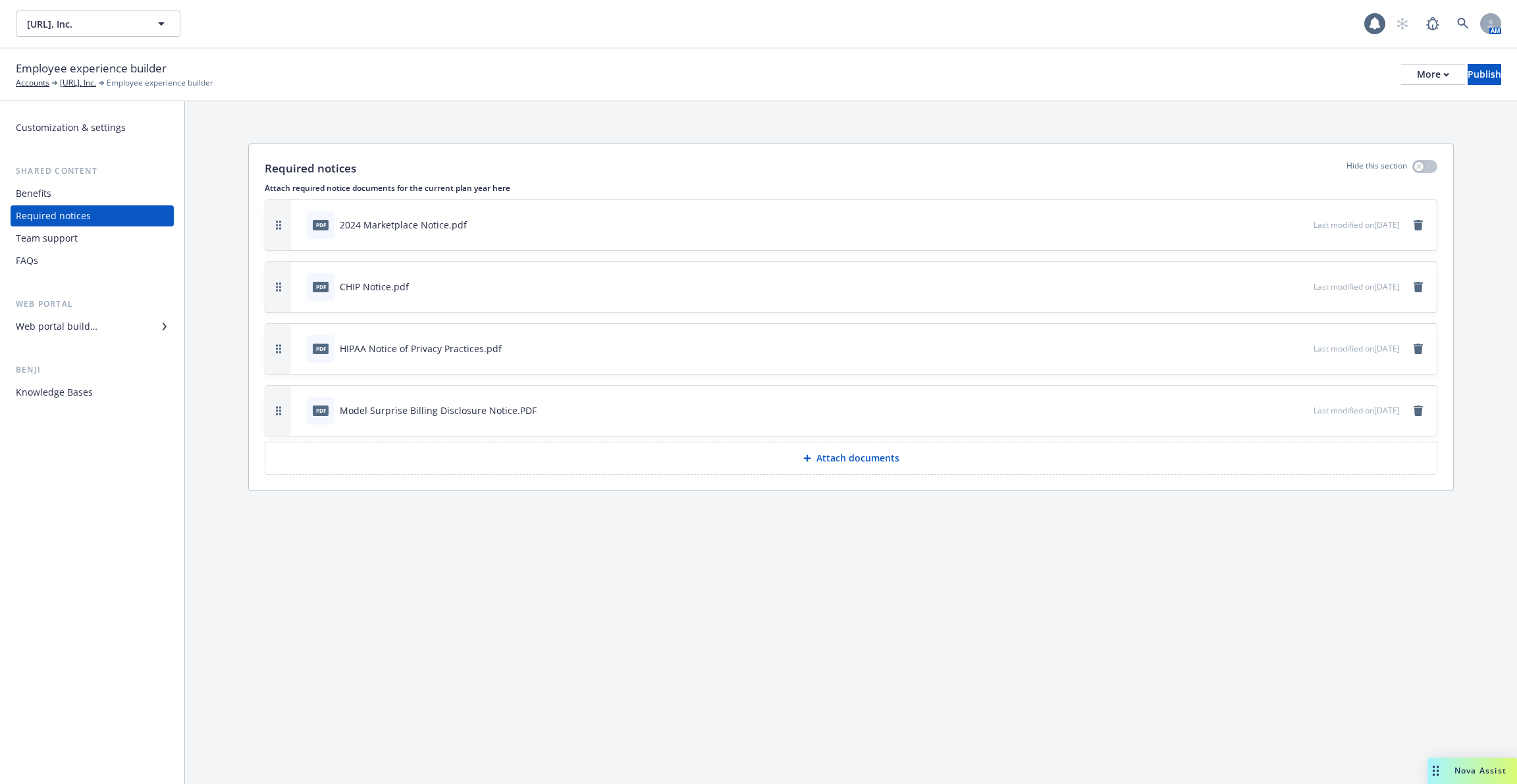
click at [85, 192] on div "Benefits" at bounding box center [92, 194] width 153 height 21
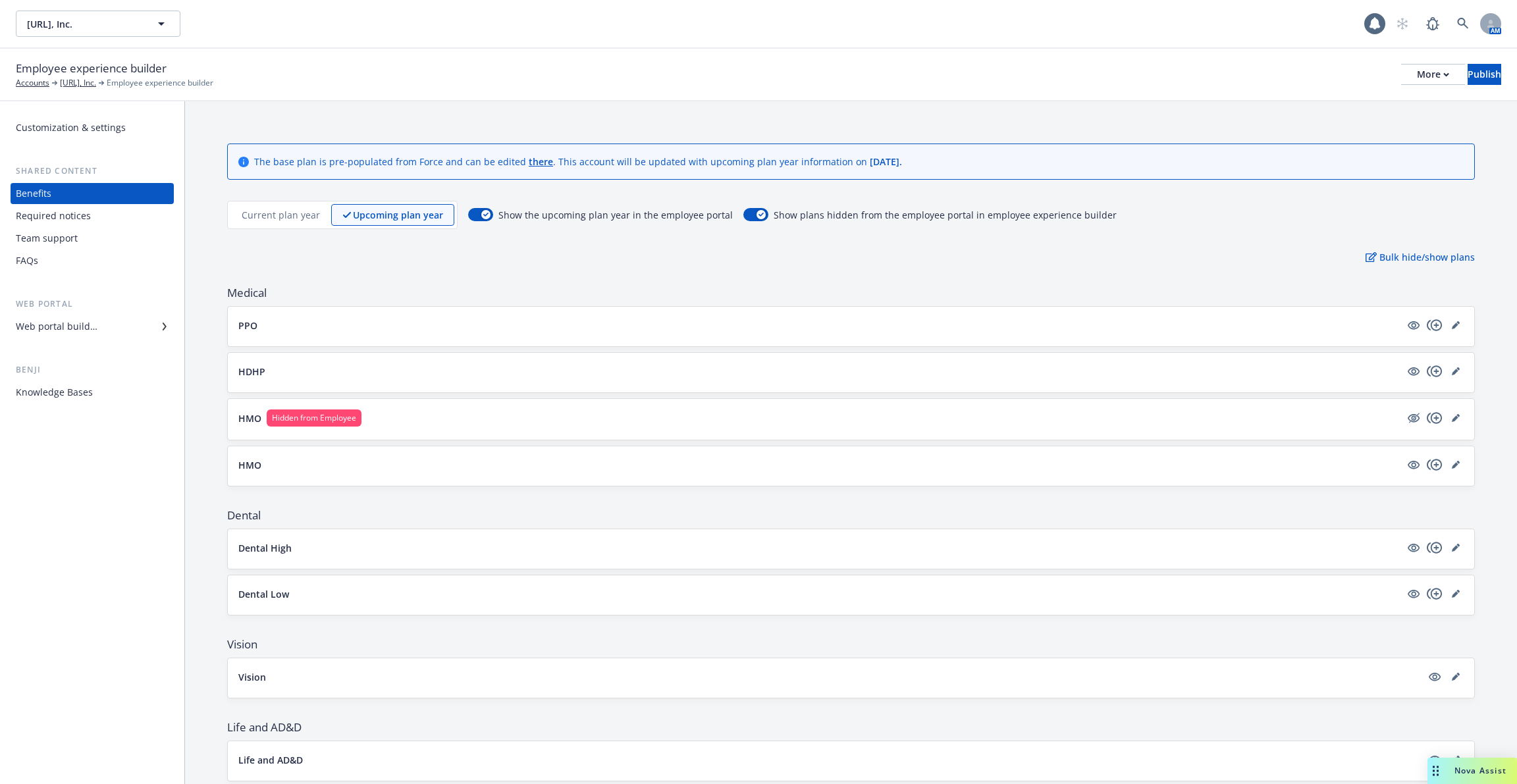
click at [85, 218] on div "Required notices" at bounding box center [53, 216] width 75 height 21
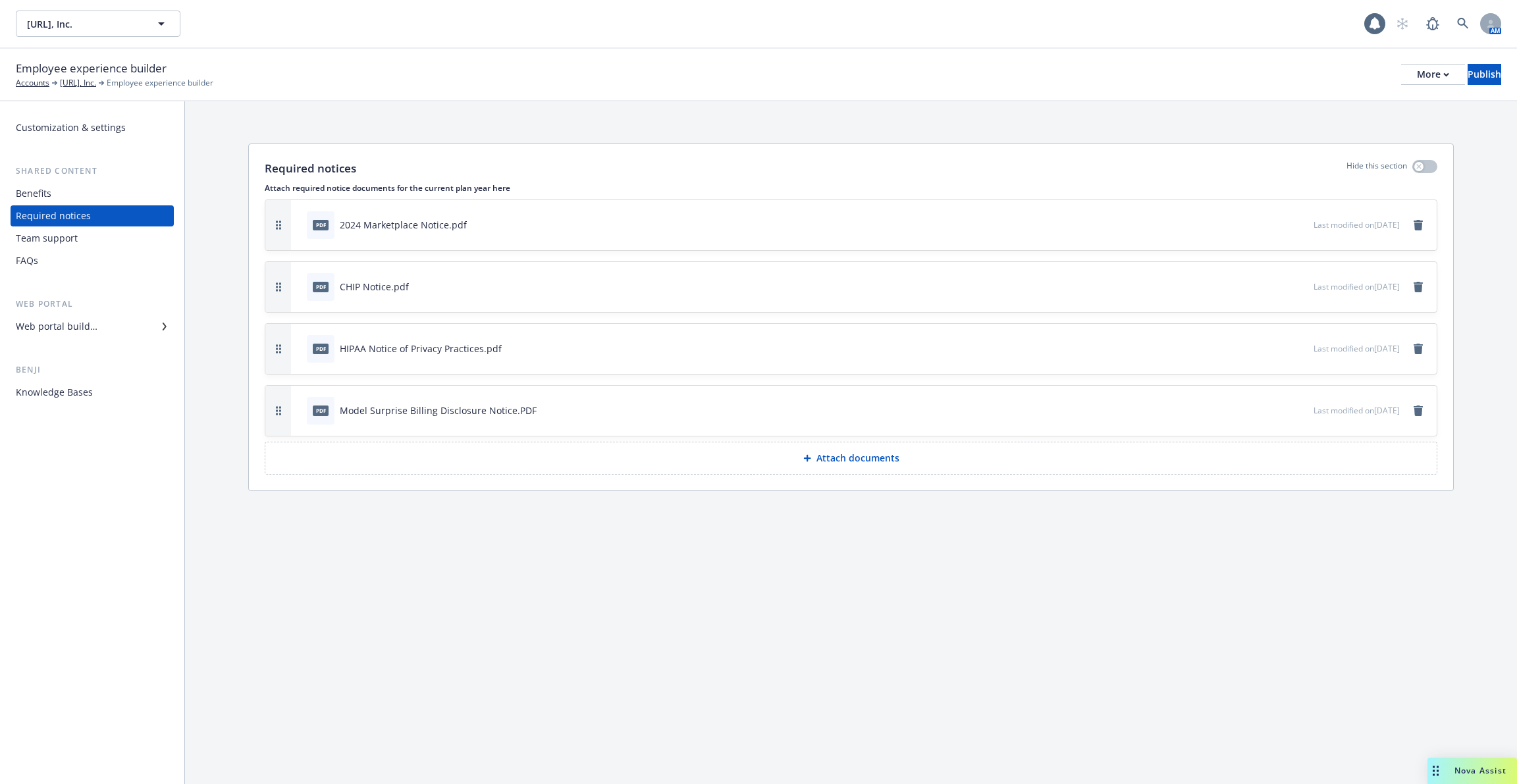
click at [86, 233] on div "Team support" at bounding box center [92, 238] width 153 height 21
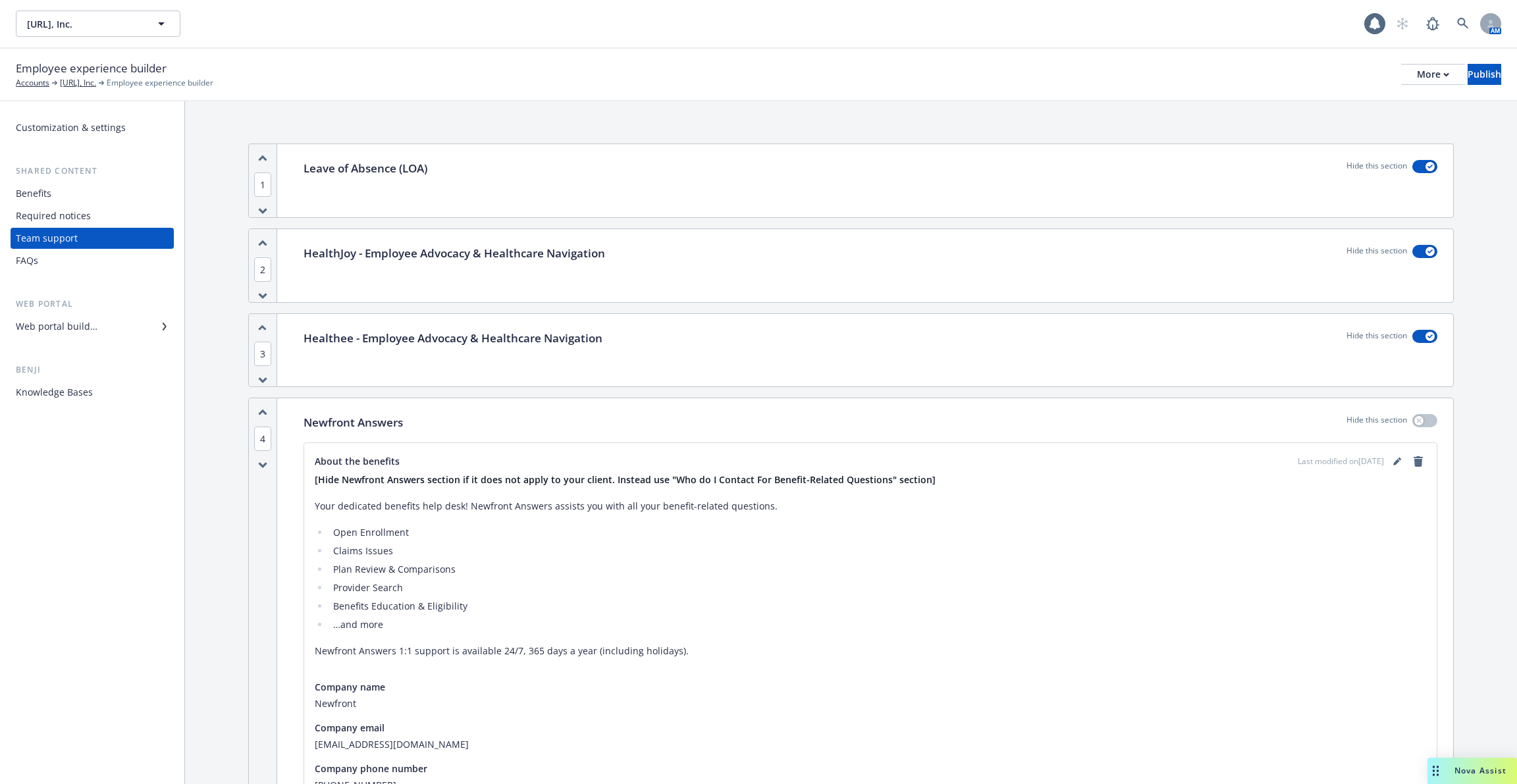
click at [85, 335] on div "Web portal builder" at bounding box center [57, 326] width 81 height 21
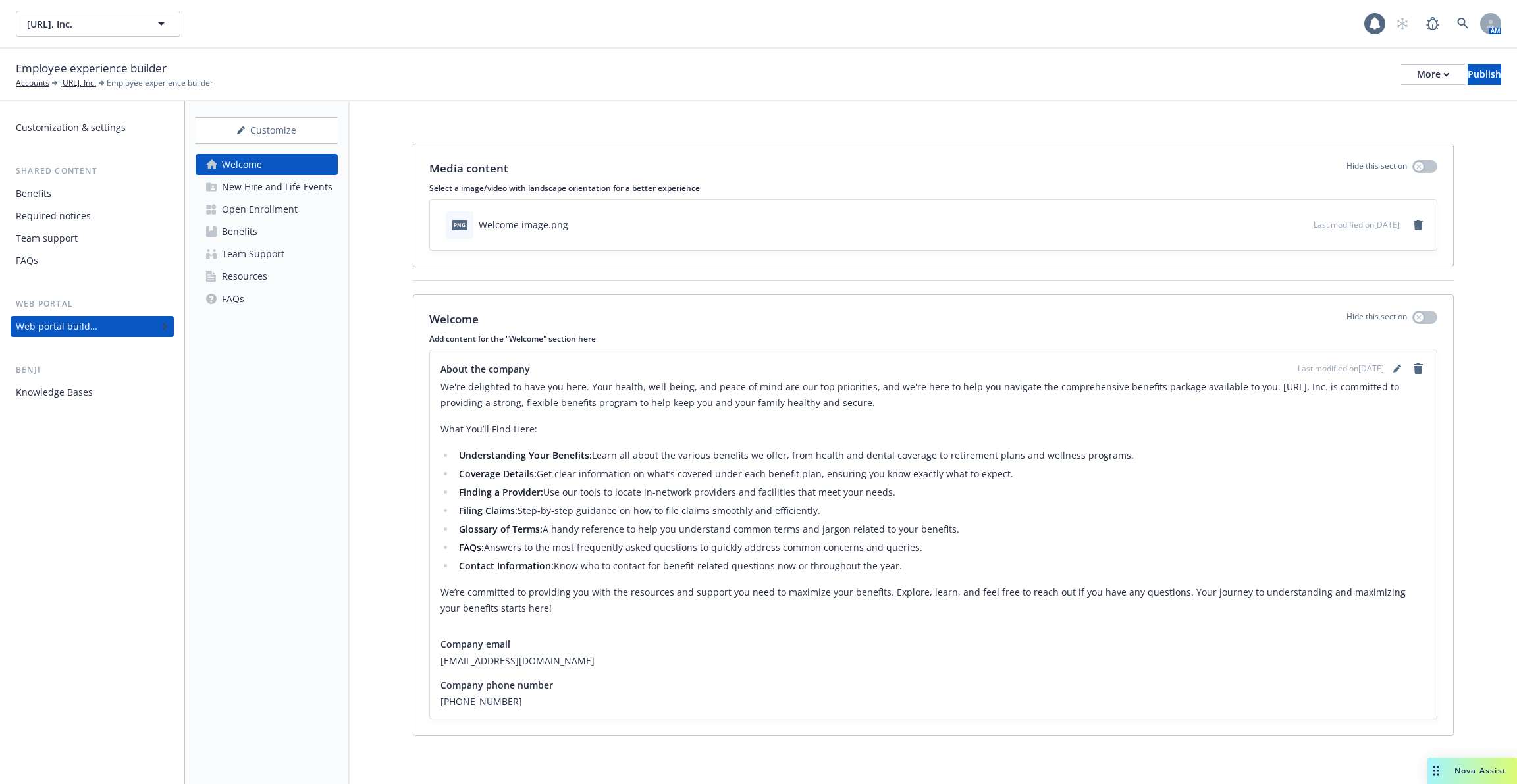
click at [89, 395] on div "Knowledge Bases" at bounding box center [54, 392] width 77 height 21
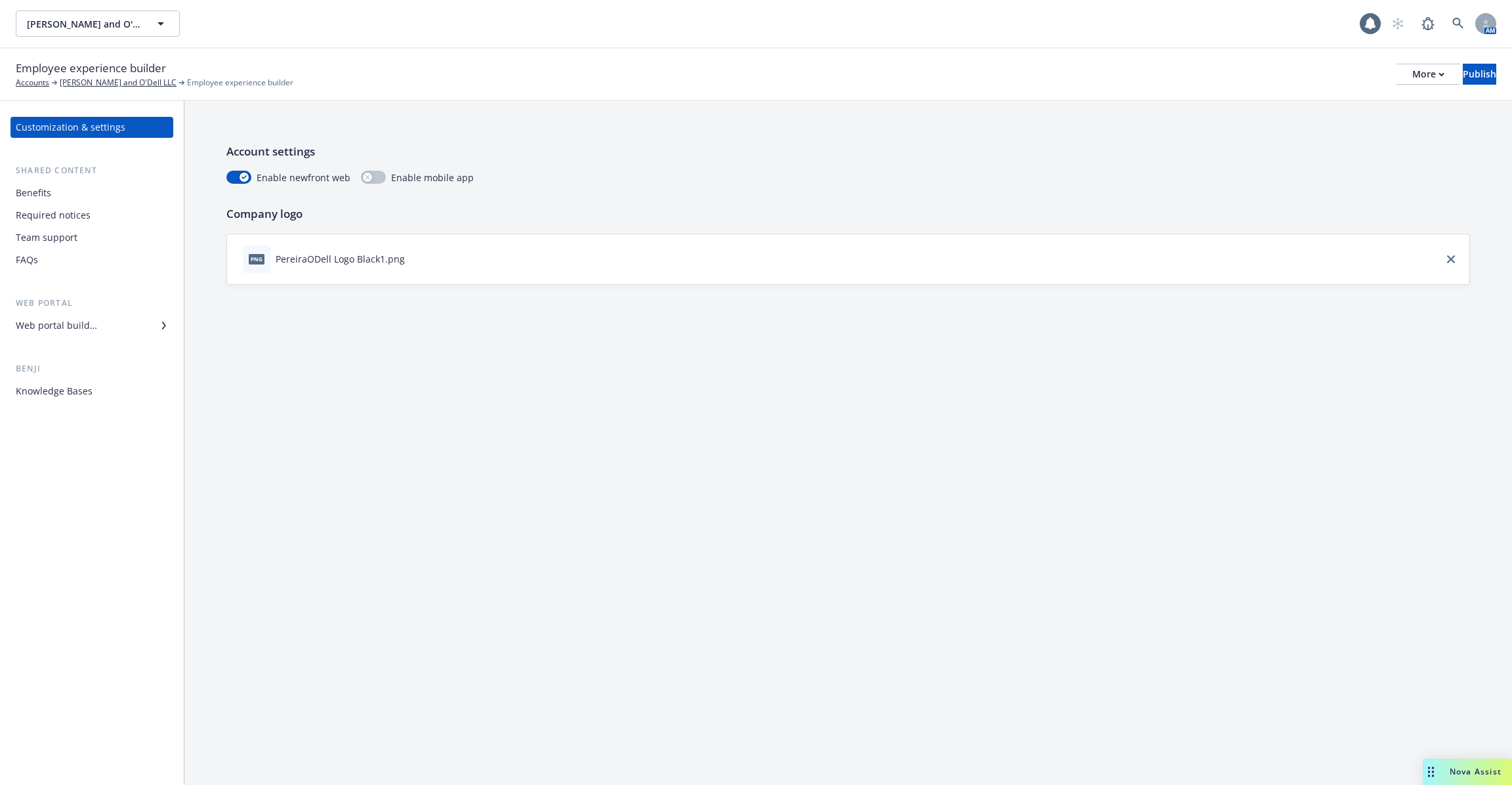
click at [106, 196] on div "Benefits" at bounding box center [92, 193] width 153 height 21
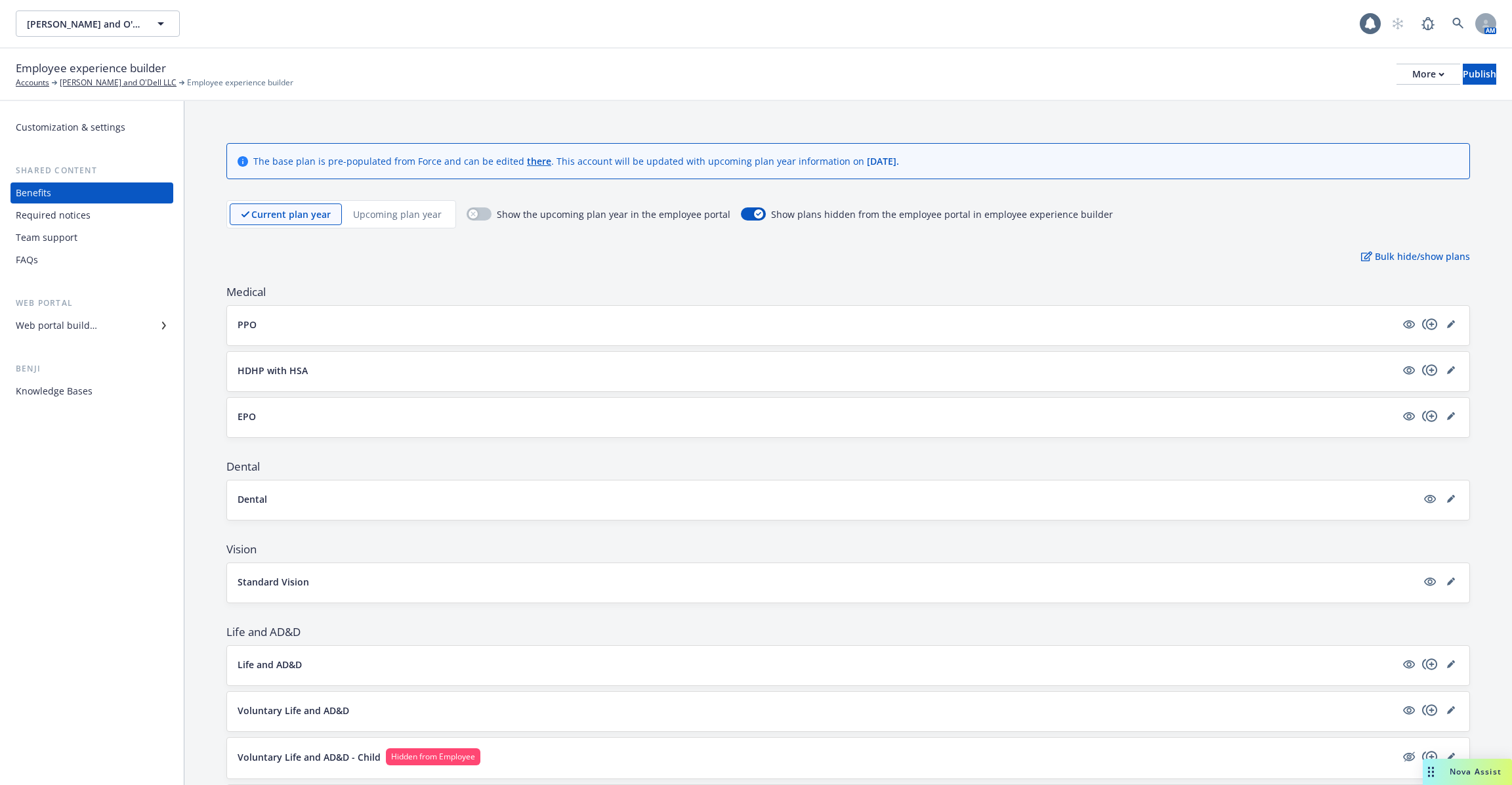
click at [99, 234] on div "Team support" at bounding box center [92, 238] width 153 height 21
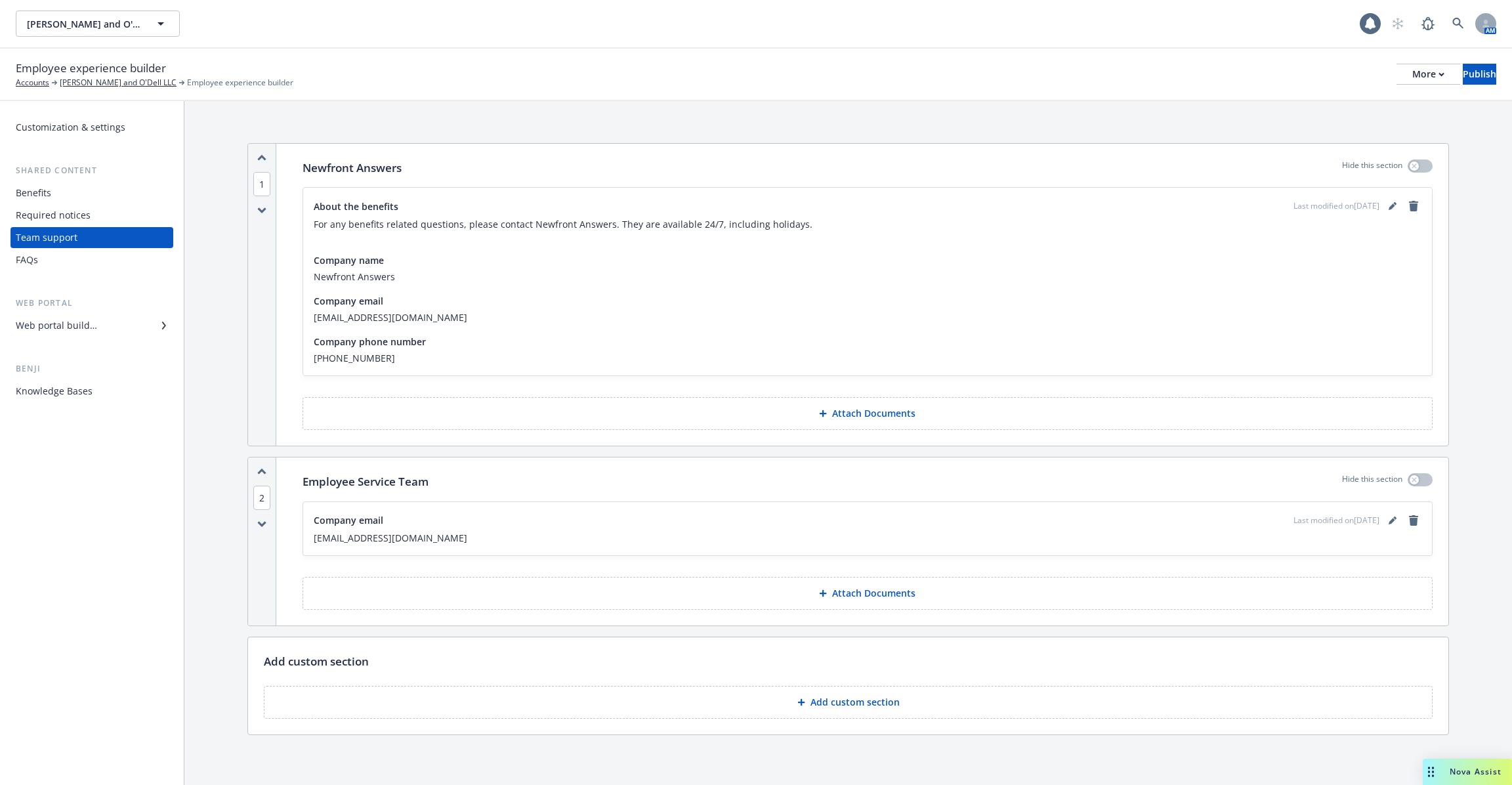
click at [104, 213] on div "Required notices" at bounding box center [92, 215] width 153 height 21
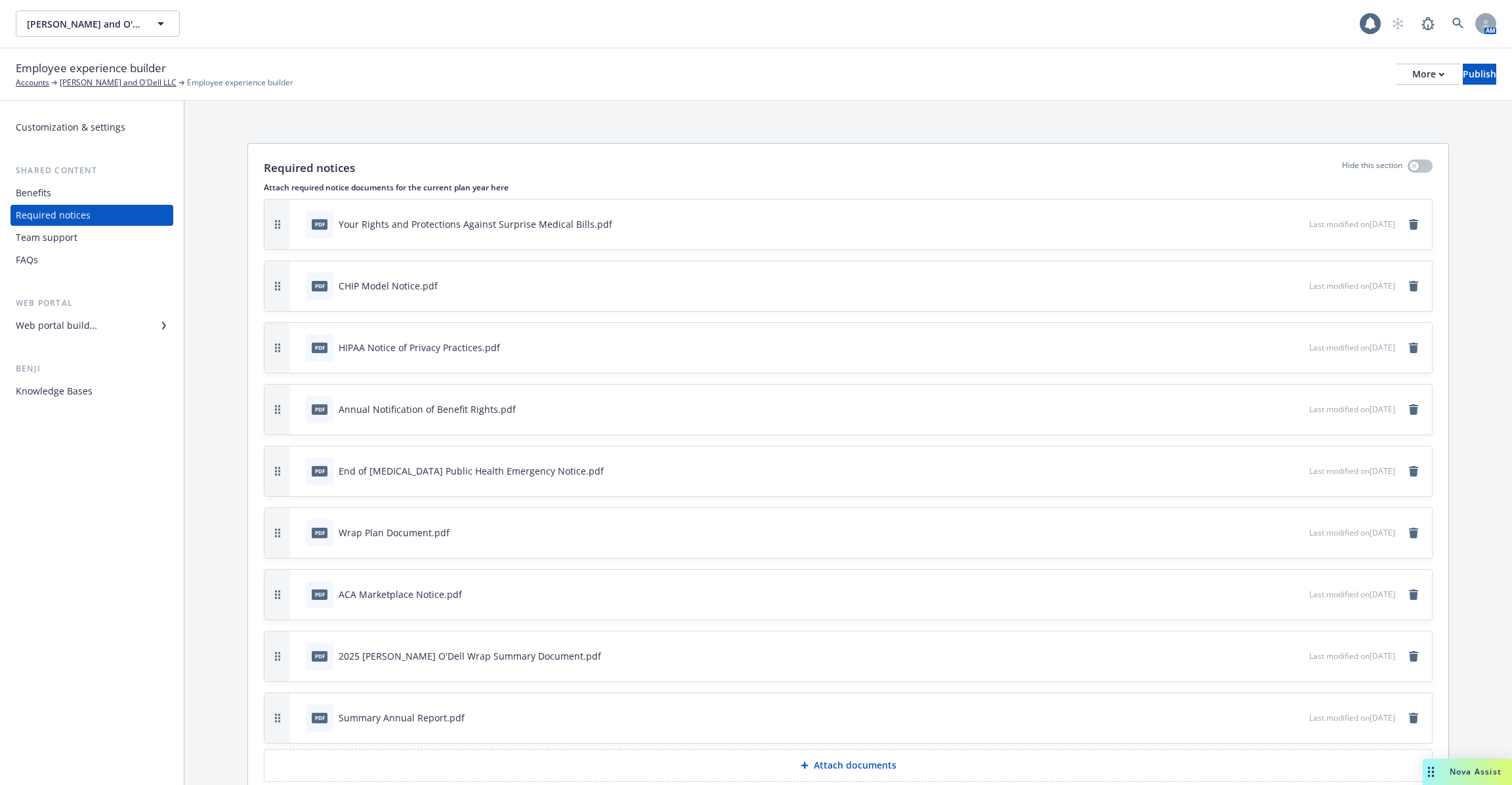
click at [104, 236] on div "Team support" at bounding box center [92, 238] width 153 height 21
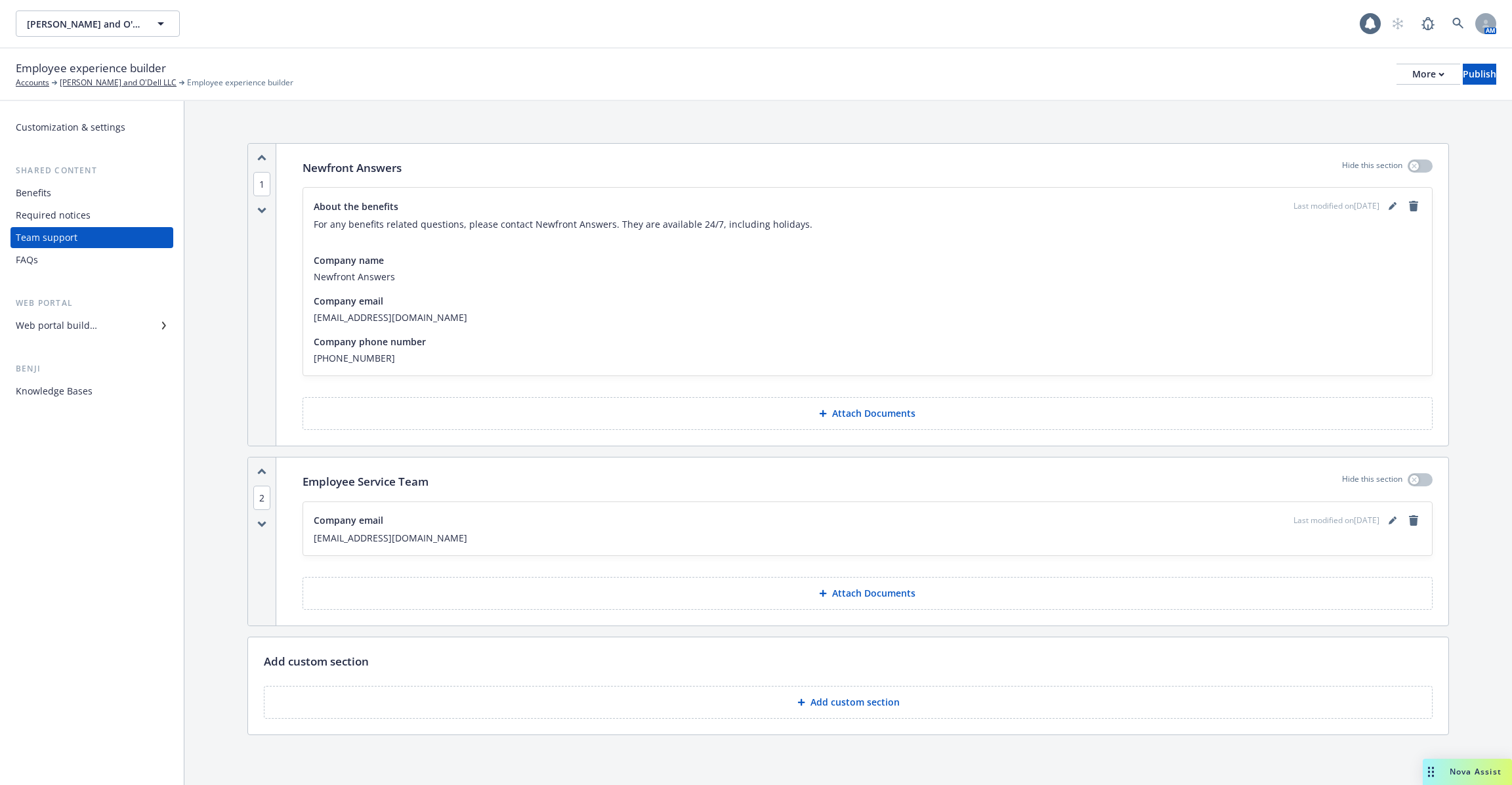
click at [101, 197] on div "Benefits" at bounding box center [92, 193] width 153 height 21
